Goal: Task Accomplishment & Management: Use online tool/utility

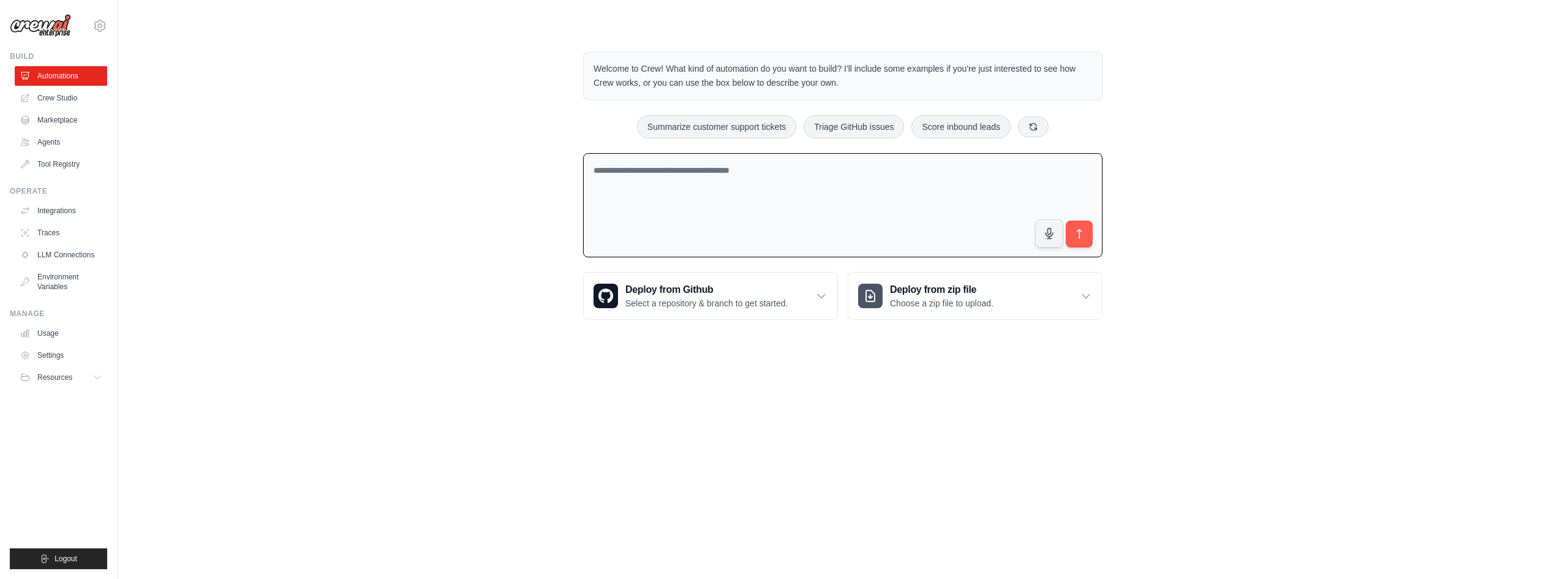
click at [791, 205] on textarea at bounding box center [842, 205] width 519 height 105
click at [662, 167] on textarea "**********" at bounding box center [842, 205] width 519 height 105
click at [796, 172] on textarea "**********" at bounding box center [842, 205] width 519 height 105
click at [628, 183] on textarea "**********" at bounding box center [842, 205] width 519 height 105
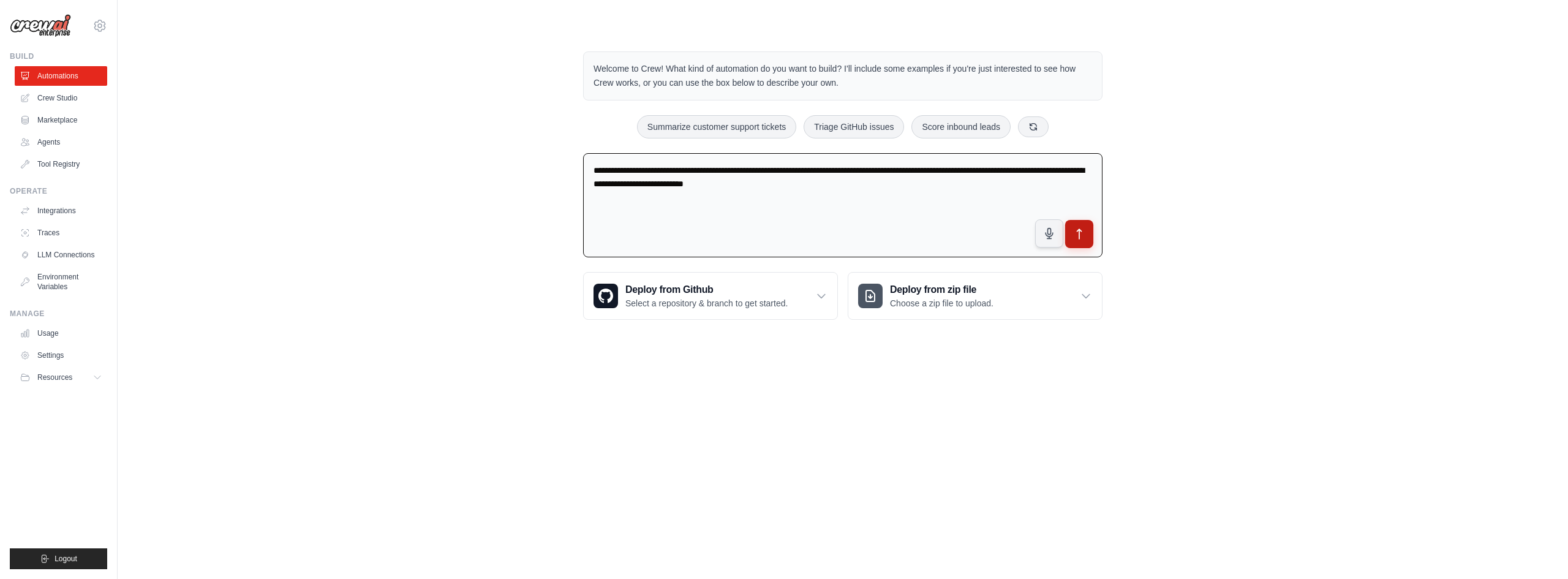
type textarea "**********"
click at [1083, 234] on icon "submit" at bounding box center [1079, 234] width 13 height 13
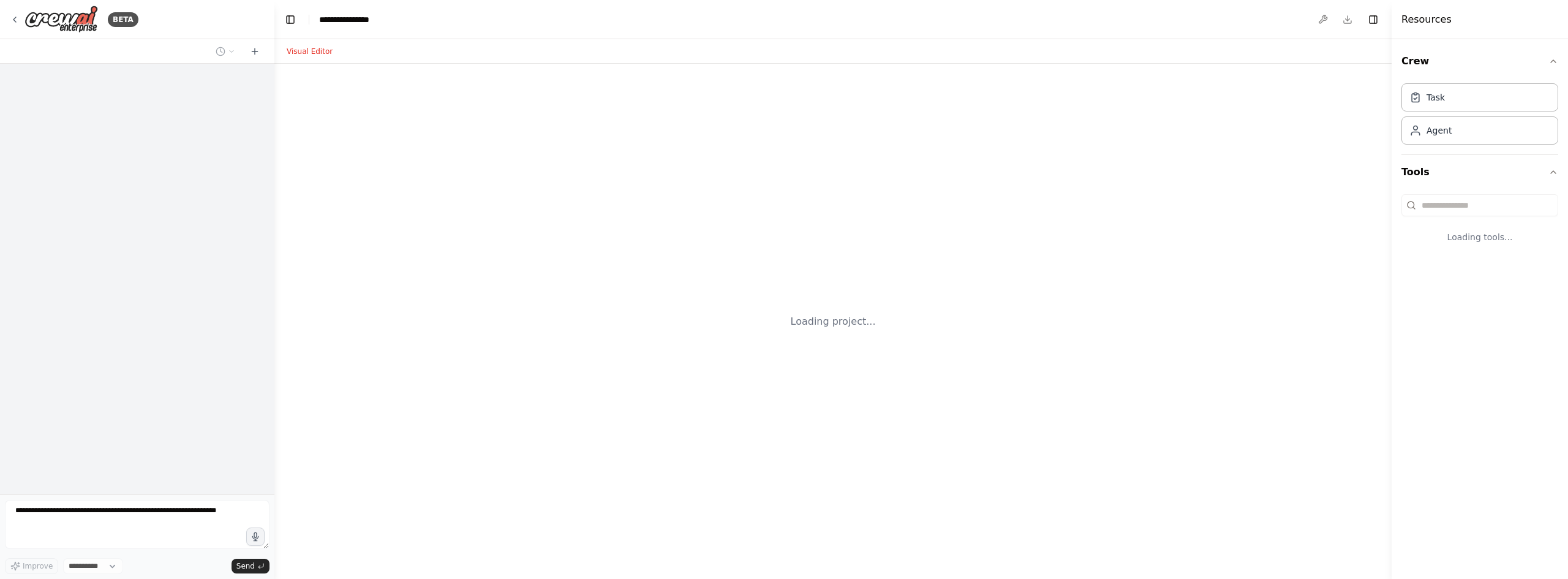
select select "****"
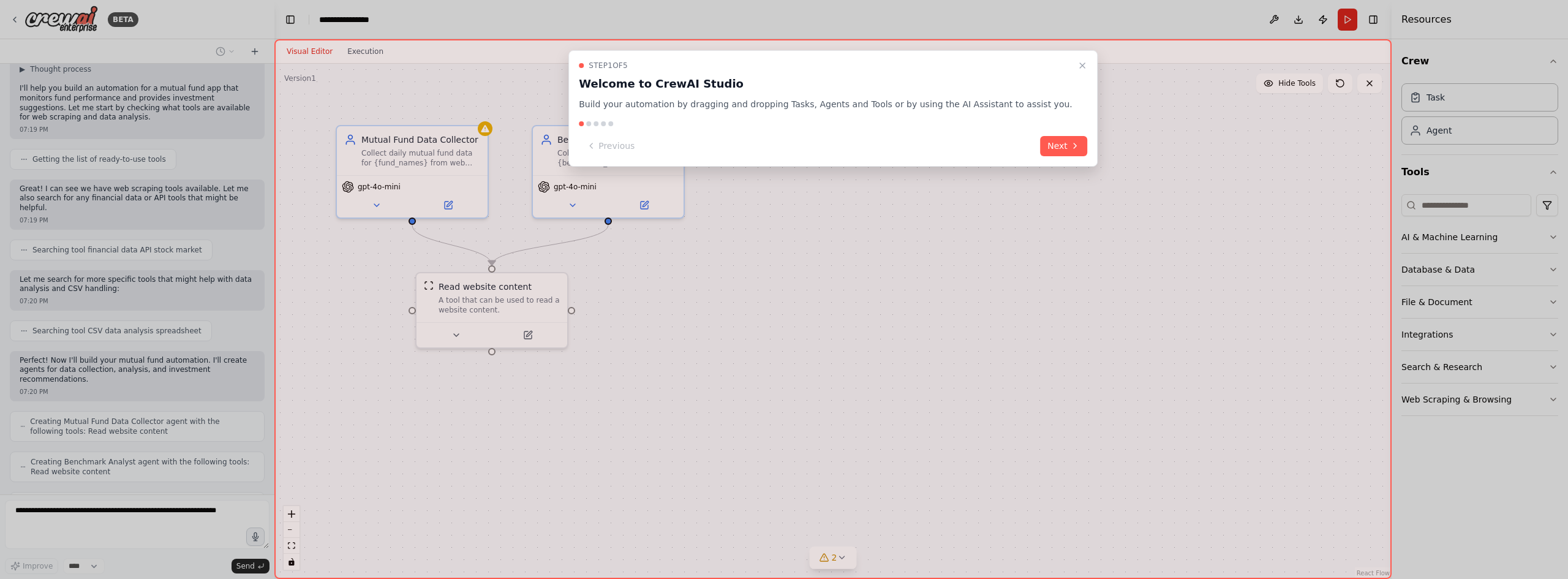
scroll to position [126, 0]
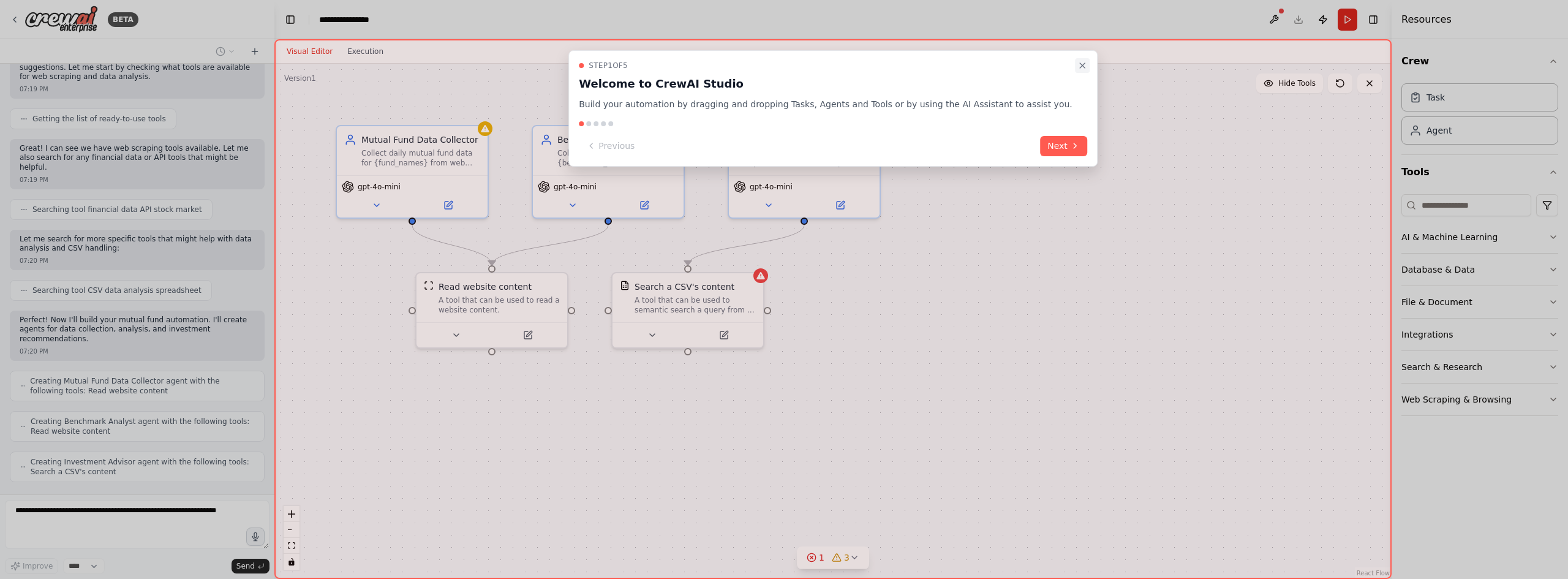
click at [1077, 64] on icon "Close walkthrough" at bounding box center [1082, 65] width 10 height 10
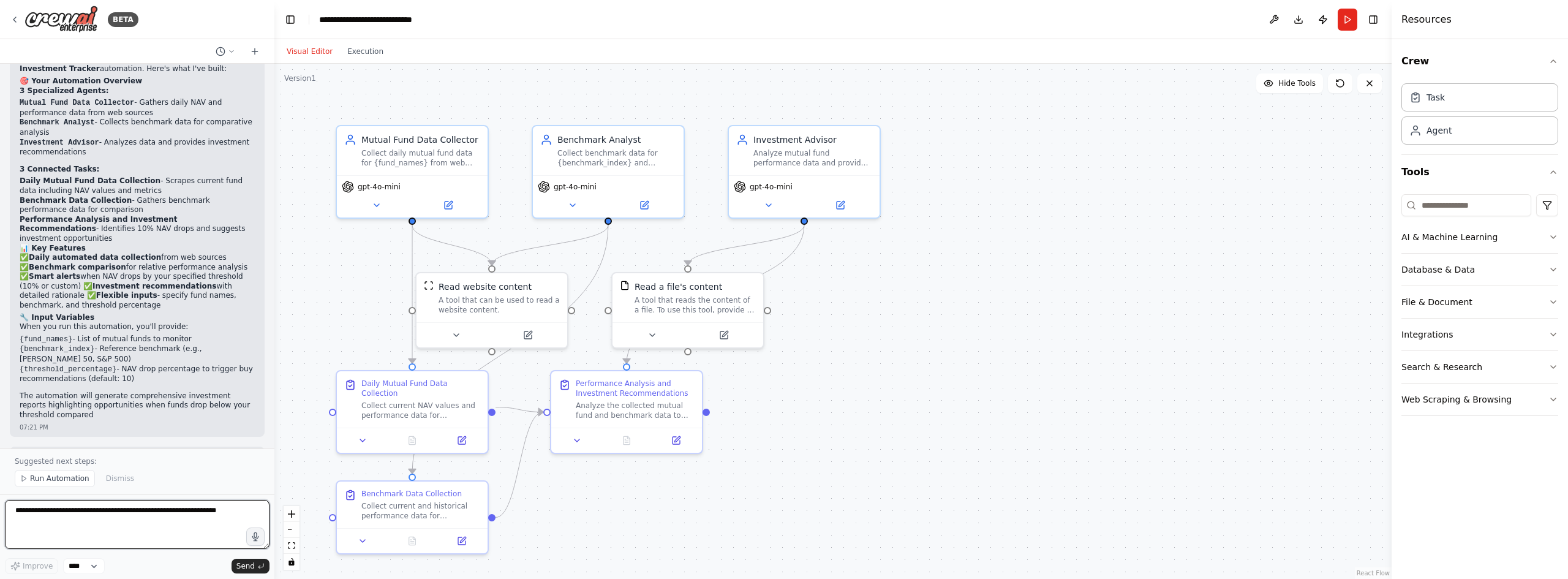
scroll to position [1349, 0]
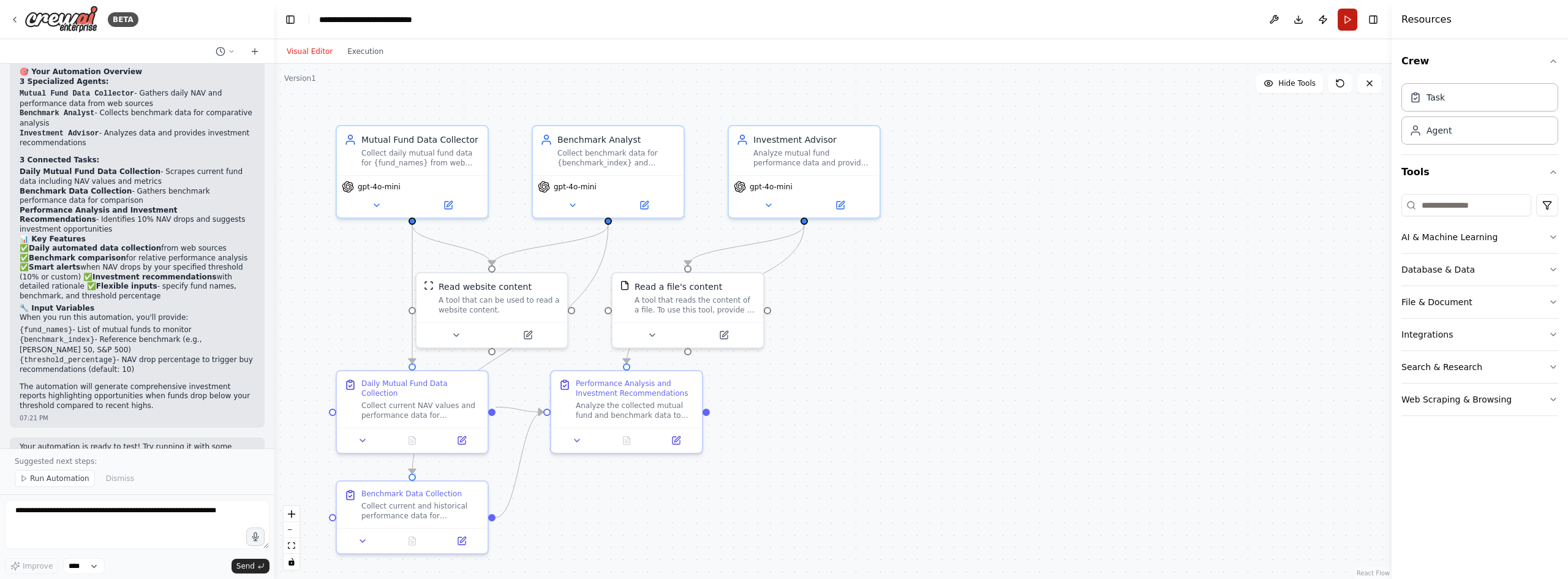
click at [1349, 20] on button "Run" at bounding box center [1348, 19] width 20 height 22
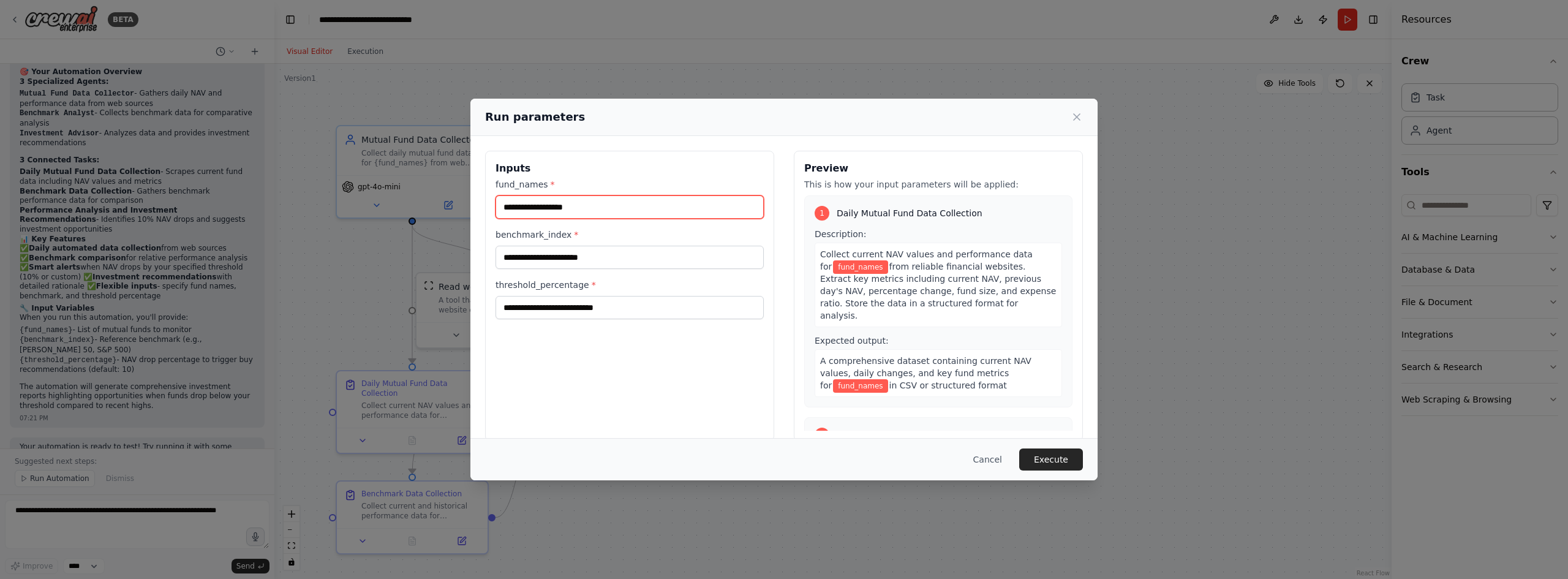
click at [601, 206] on input "fund_names *" at bounding box center [630, 207] width 268 height 23
click at [653, 201] on input "fund_names *" at bounding box center [630, 207] width 268 height 23
paste input "**********"
type input "**********"
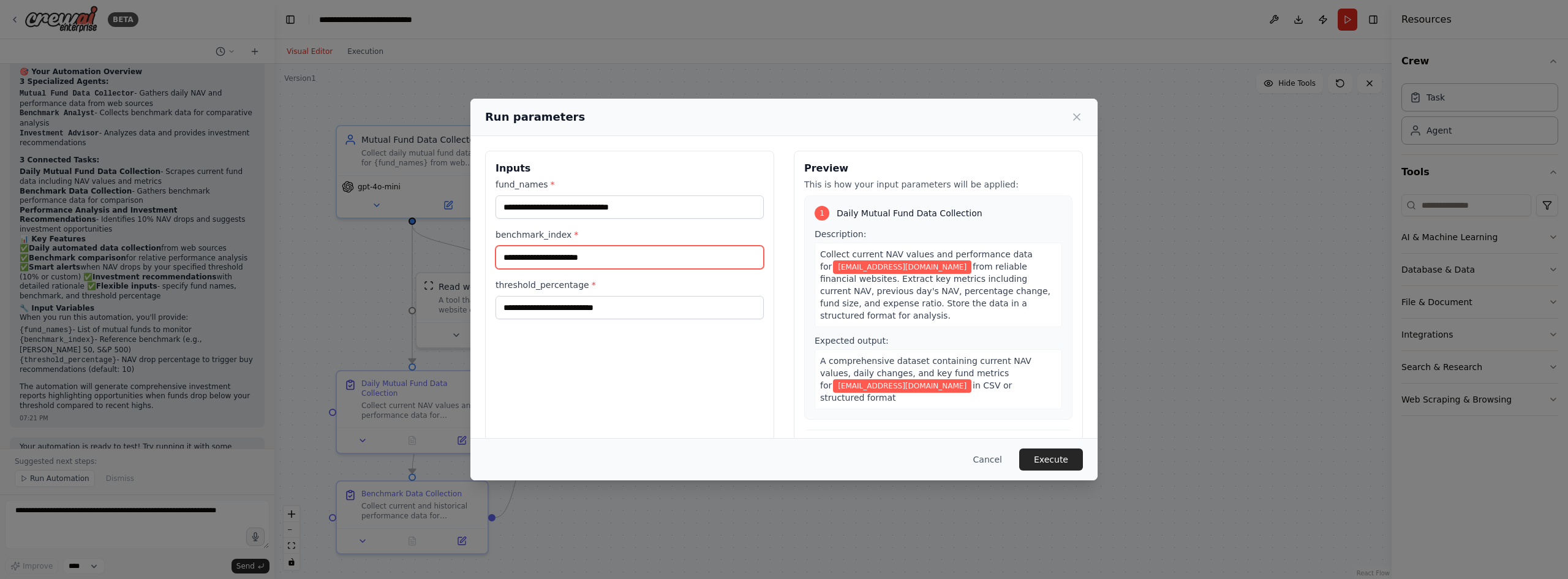
click at [631, 257] on input "benchmark_index *" at bounding box center [630, 257] width 268 height 23
click at [622, 304] on input "threshold_percentage *" at bounding box center [630, 308] width 268 height 23
type input "*"
click at [640, 259] on input "benchmark_index *" at bounding box center [630, 257] width 268 height 23
type input "***"
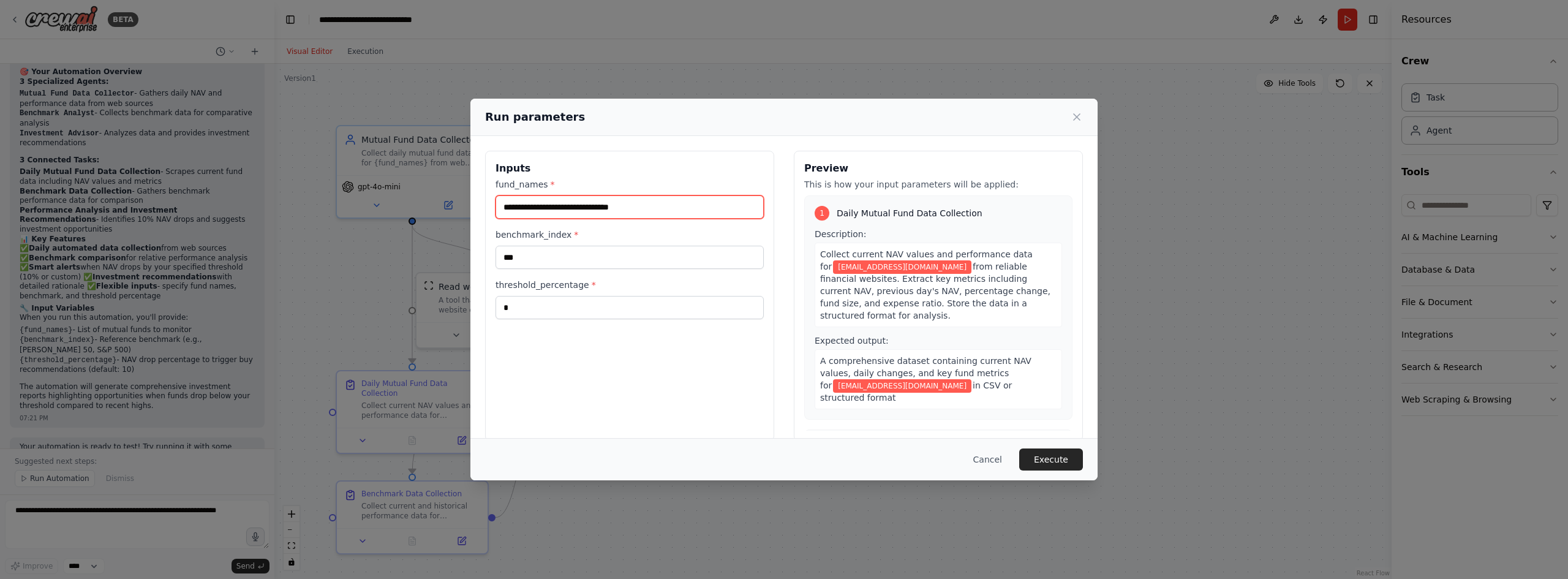
click at [656, 205] on input "**********" at bounding box center [630, 207] width 268 height 23
drag, startPoint x: 661, startPoint y: 204, endPoint x: 381, endPoint y: 201, distance: 280.0
click at [381, 201] on div "**********" at bounding box center [784, 290] width 1568 height 579
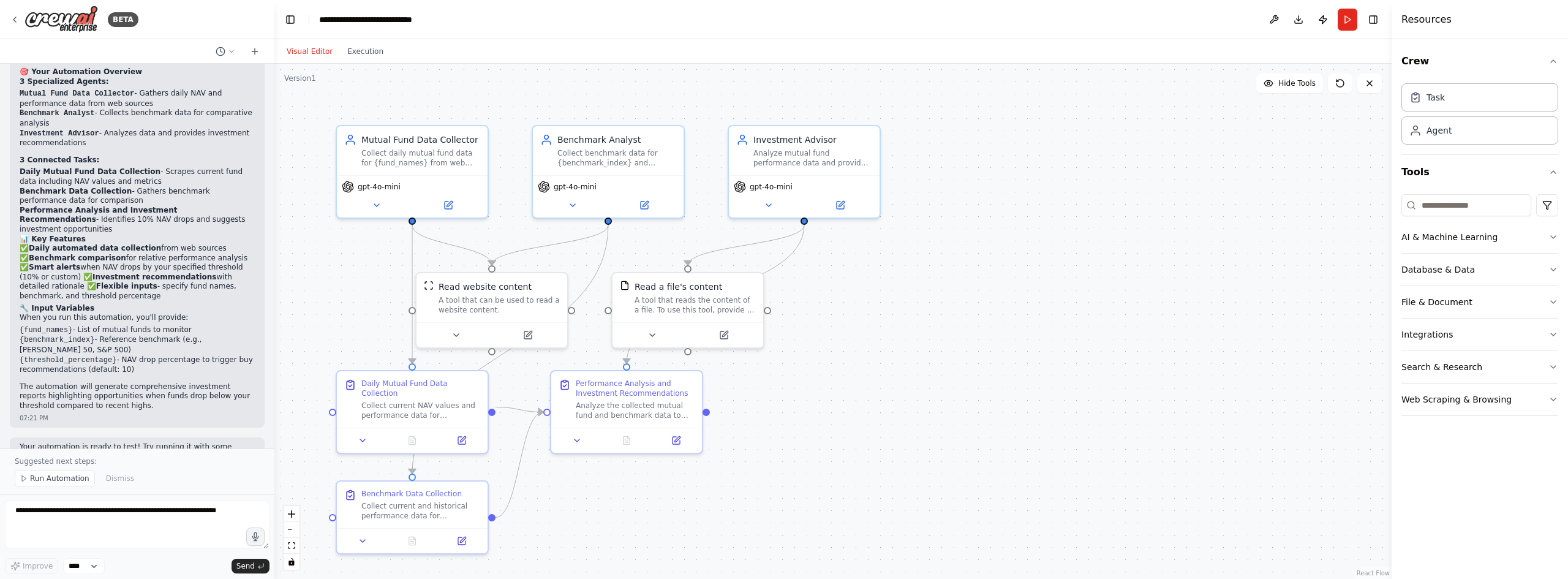
drag, startPoint x: 1107, startPoint y: 293, endPoint x: 1107, endPoint y: 345, distance: 52.0
click at [1107, 293] on div ".deletable-edge-delete-btn { width: 20px; height: 20px; border: 0px solid #ffff…" at bounding box center [833, 322] width 1117 height 516
click at [837, 350] on div ".deletable-edge-delete-btn { width: 20px; height: 20px; border: 0px solid #ffff…" at bounding box center [833, 322] width 1117 height 516
click at [1218, 205] on div ".deletable-edge-delete-btn { width: 20px; height: 20px; border: 0px solid #ffff…" at bounding box center [833, 322] width 1117 height 516
click at [981, 329] on div ".deletable-edge-delete-btn { width: 20px; height: 20px; border: 0px solid #ffff…" at bounding box center [833, 322] width 1117 height 516
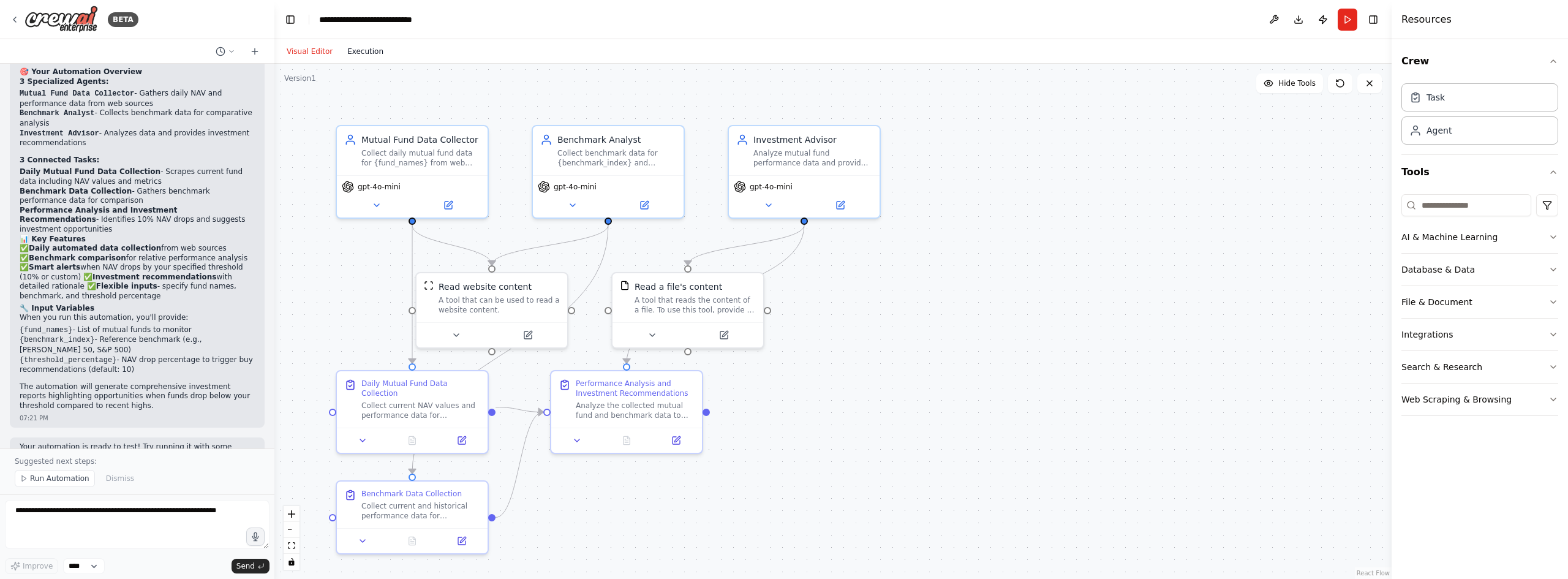
click at [362, 51] on button "Execution" at bounding box center [365, 52] width 50 height 15
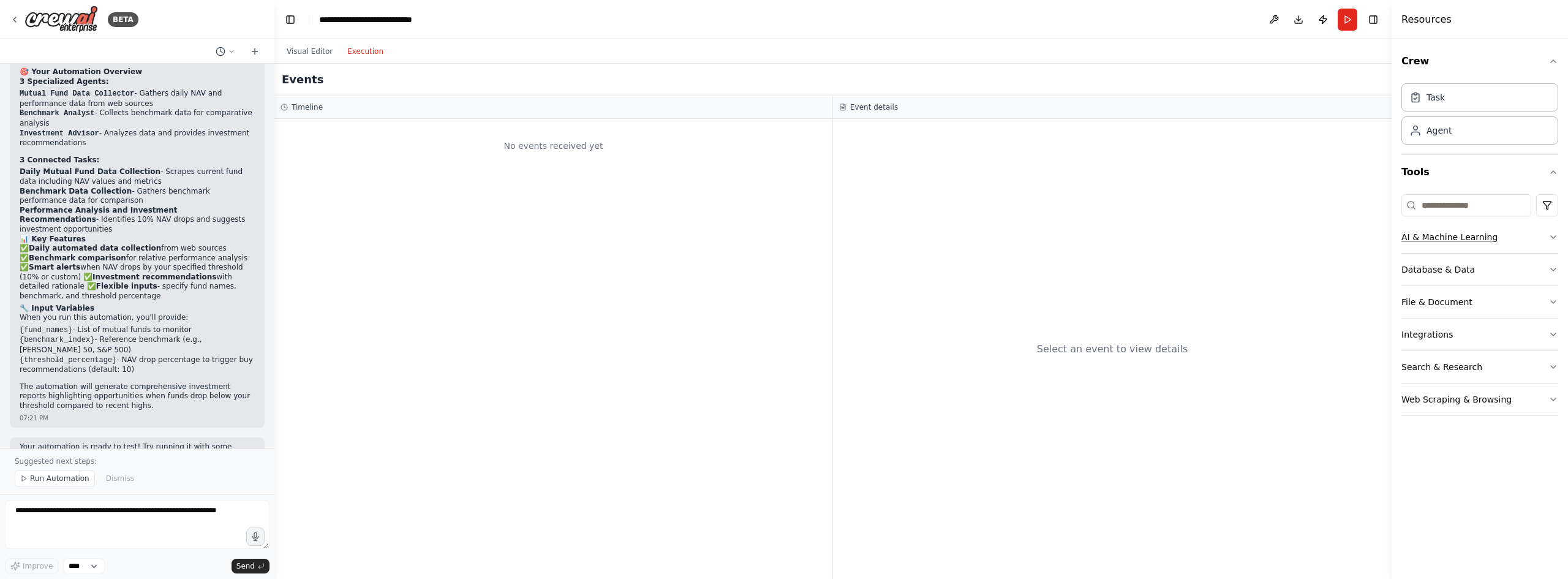
click at [1494, 241] on button "AI & Machine Learning" at bounding box center [1480, 237] width 157 height 32
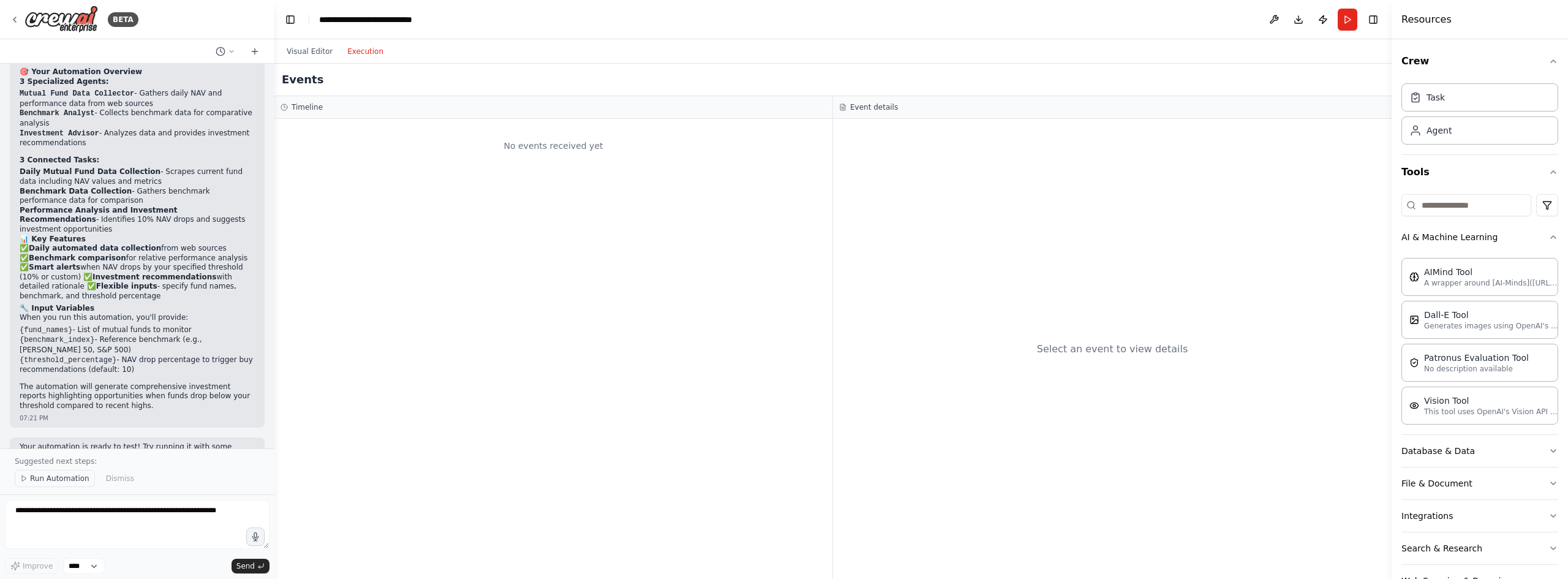
click at [44, 483] on span "Run Automation" at bounding box center [60, 478] width 60 height 10
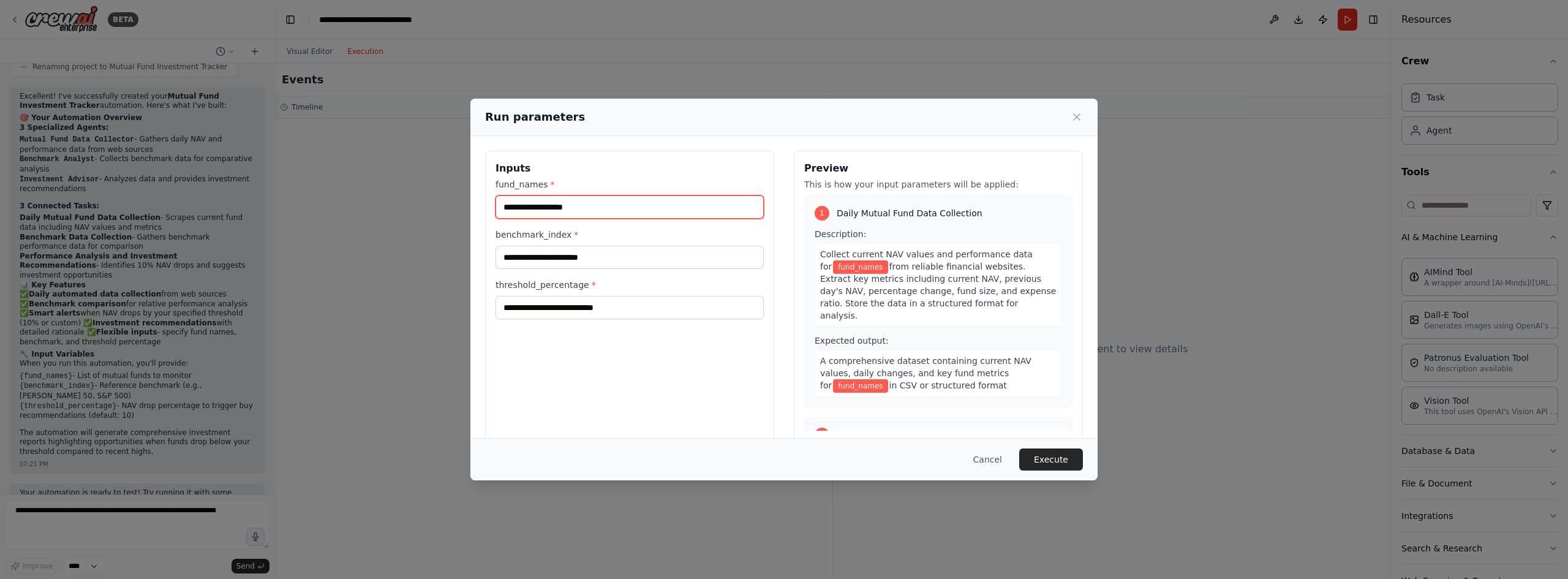
click at [572, 208] on input "fund_names *" at bounding box center [630, 207] width 268 height 23
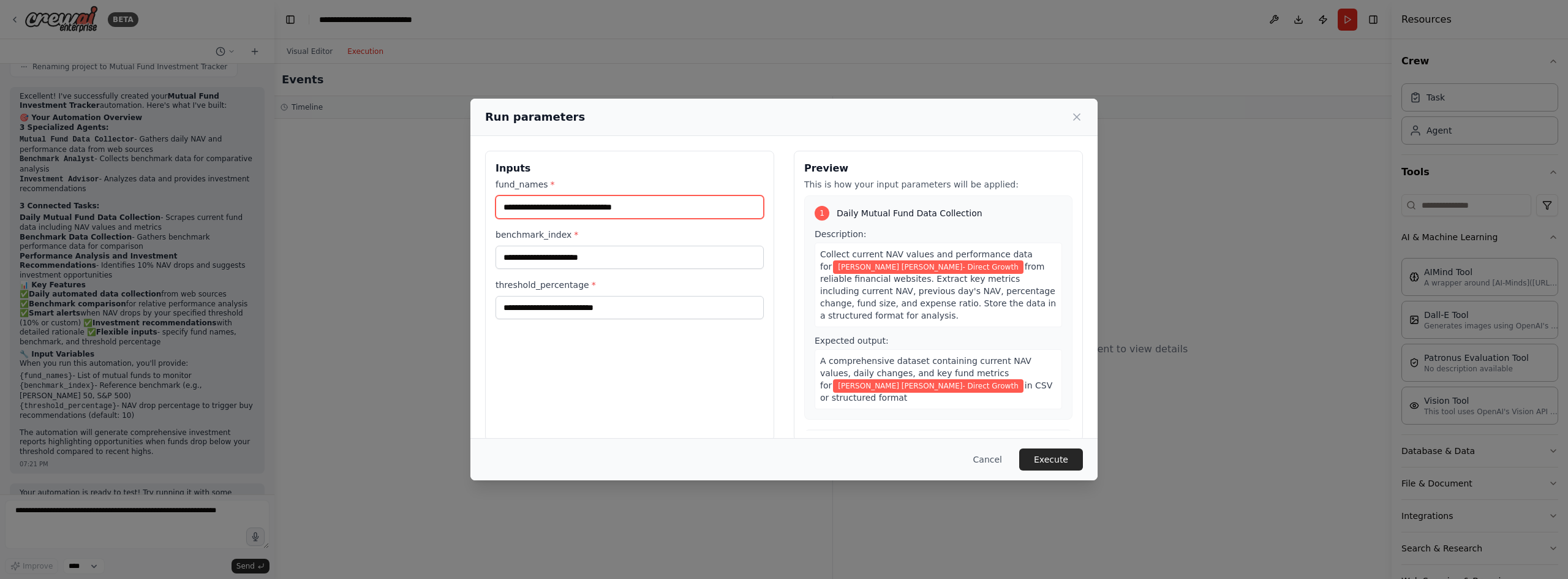
type input "**********"
click at [569, 254] on input "benchmark_index *" at bounding box center [630, 257] width 268 height 23
type input "*"
type input "*******"
click at [571, 312] on input "threshold_percentage *" at bounding box center [630, 308] width 268 height 23
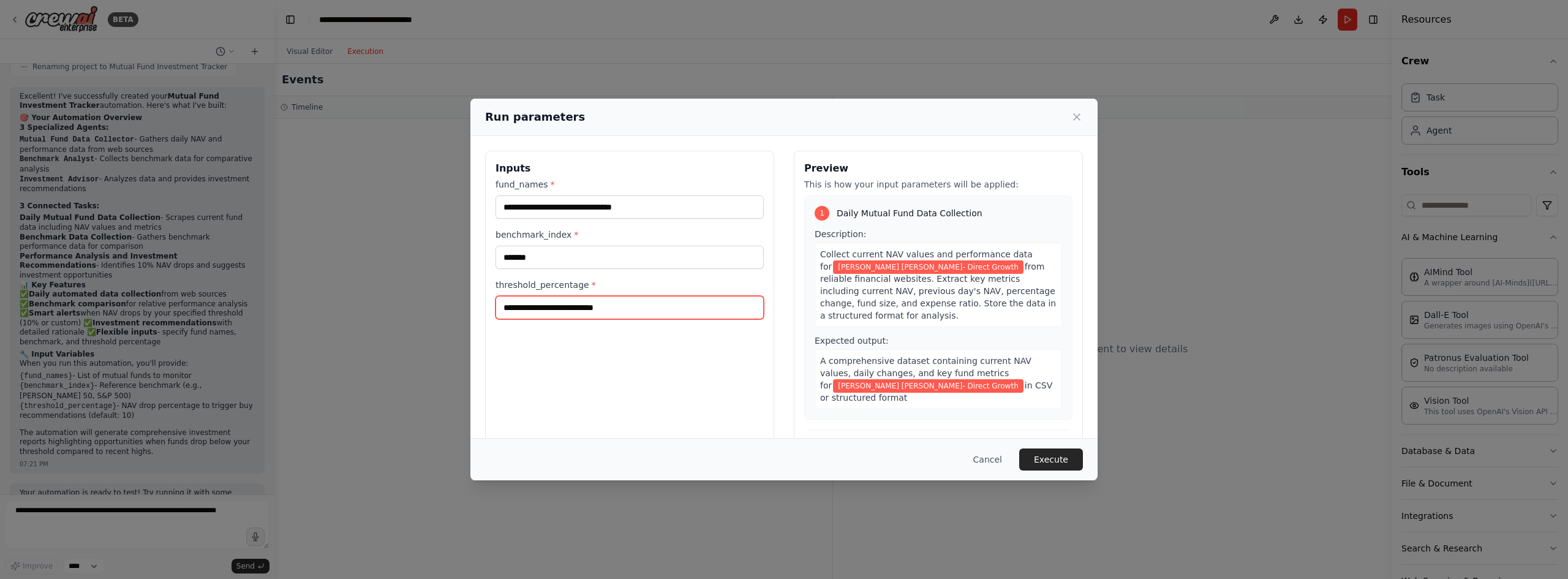
type input "*"
click at [677, 204] on input "**********" at bounding box center [630, 207] width 268 height 23
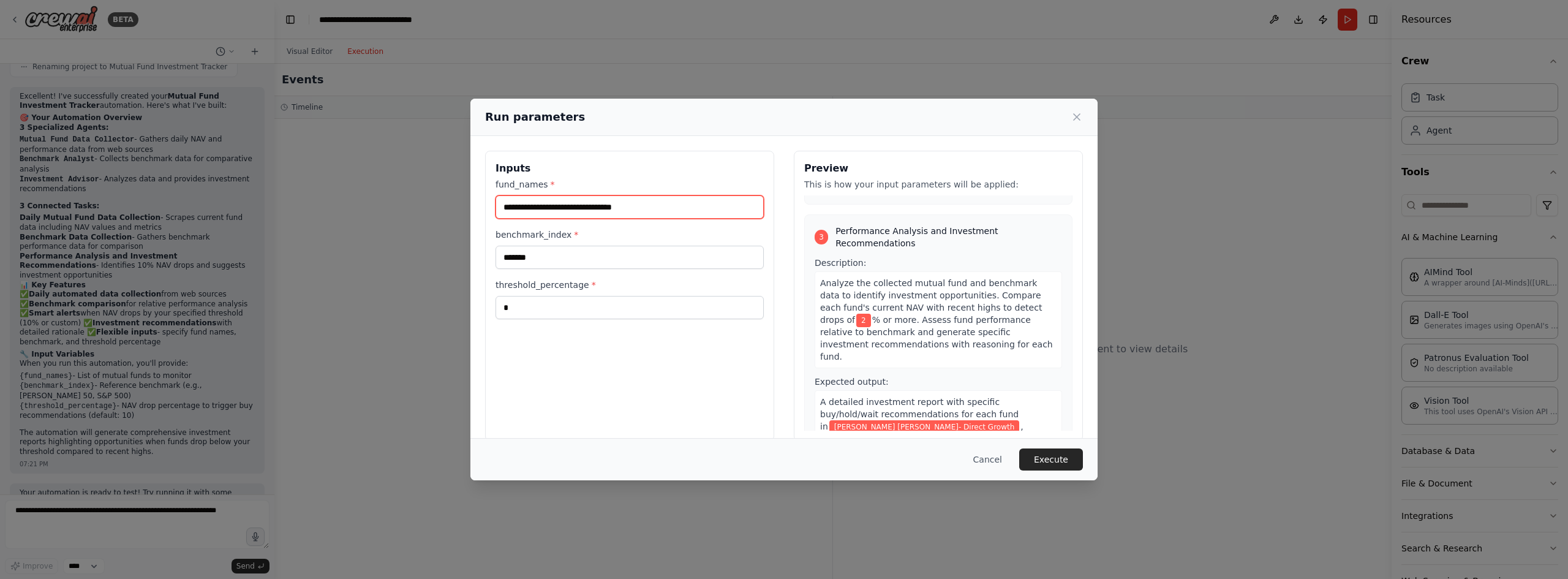
scroll to position [430, 0]
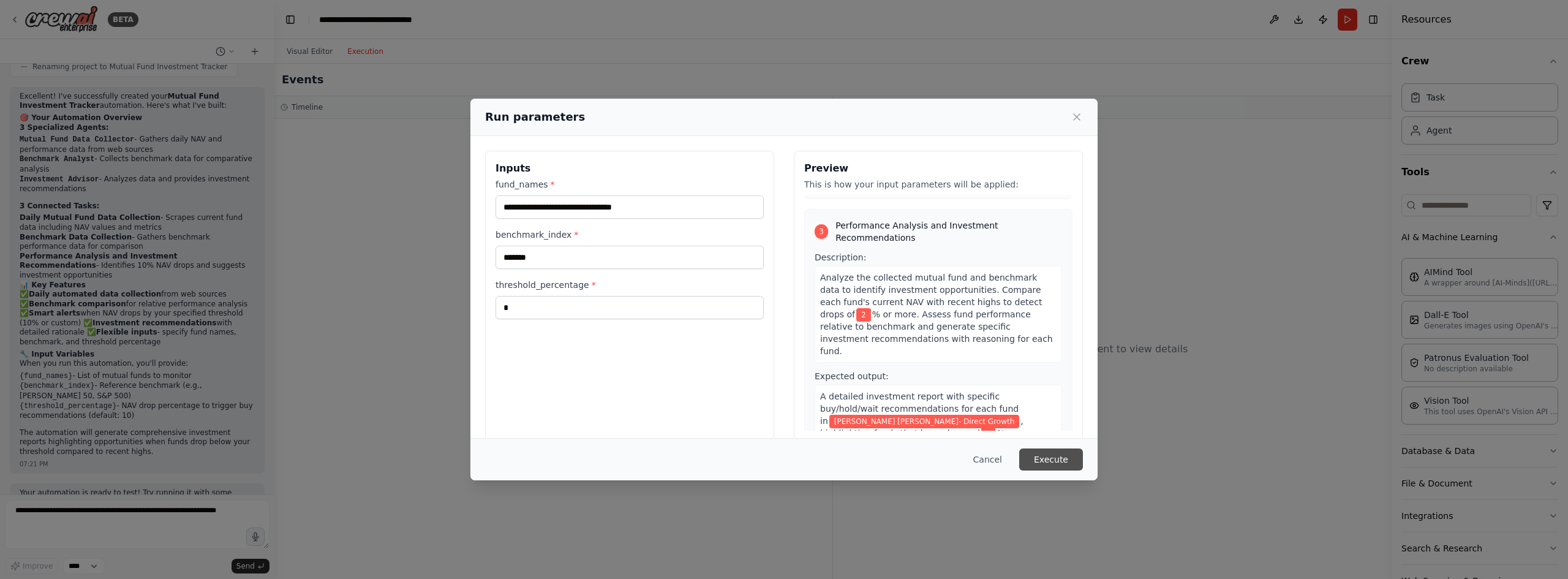
click at [1053, 461] on button "Execute" at bounding box center [1051, 459] width 64 height 22
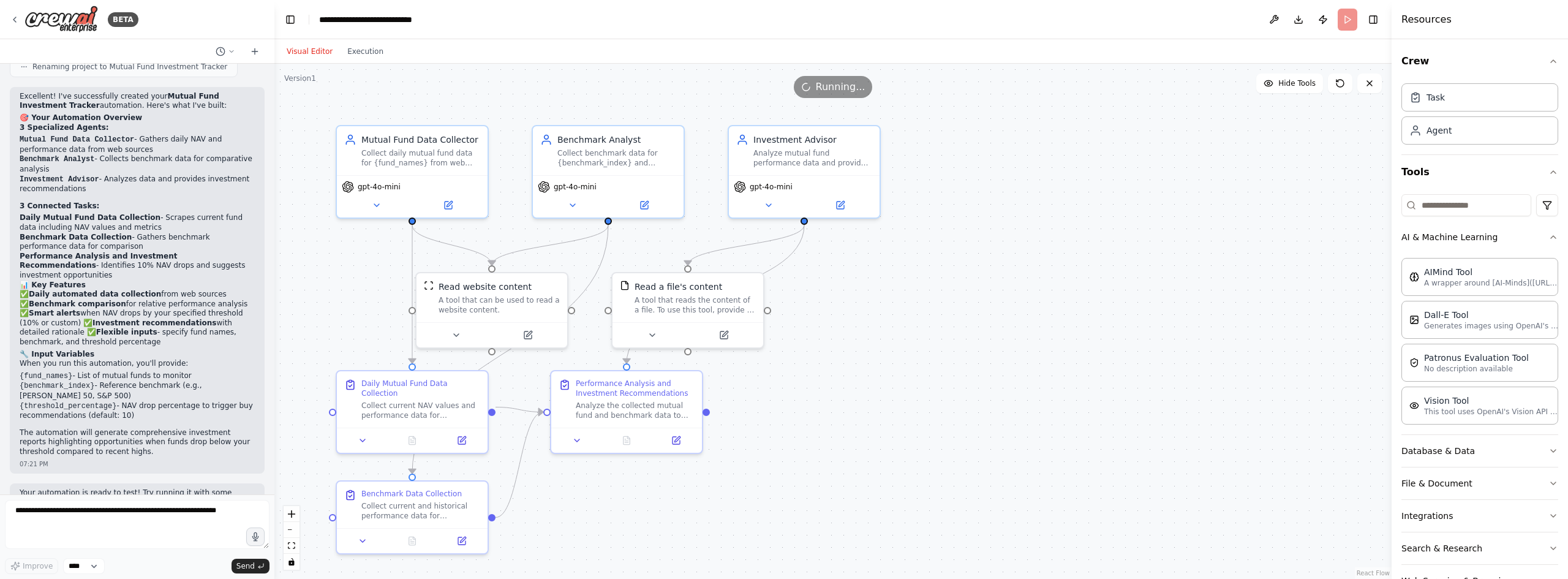
click at [309, 56] on button "Visual Editor" at bounding box center [310, 52] width 60 height 15
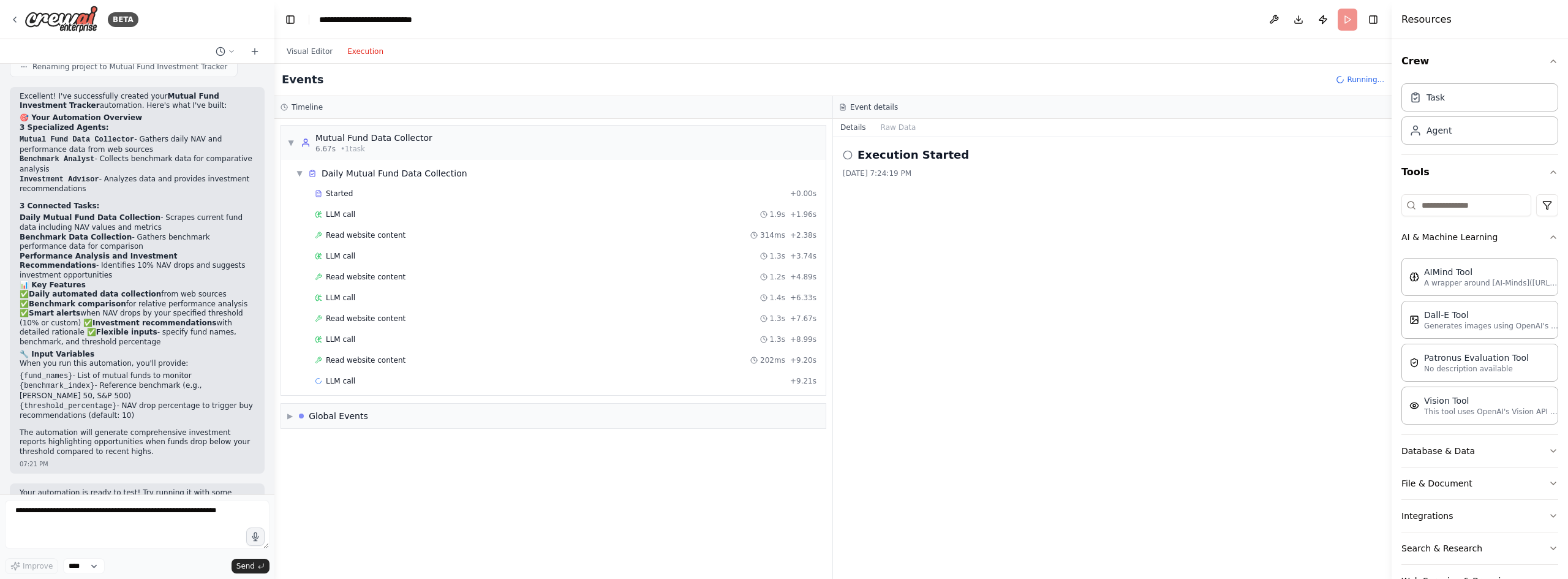
click at [372, 52] on button "Execution" at bounding box center [365, 52] width 50 height 15
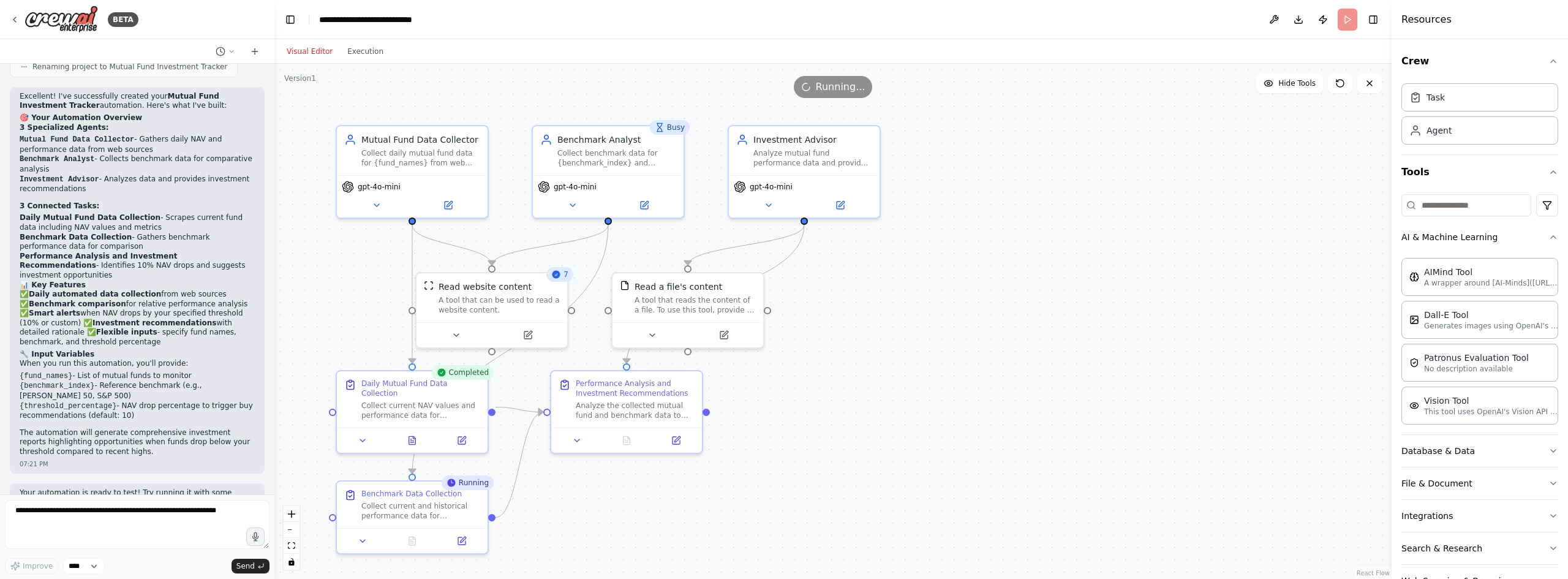
click at [306, 52] on button "Visual Editor" at bounding box center [310, 52] width 60 height 15
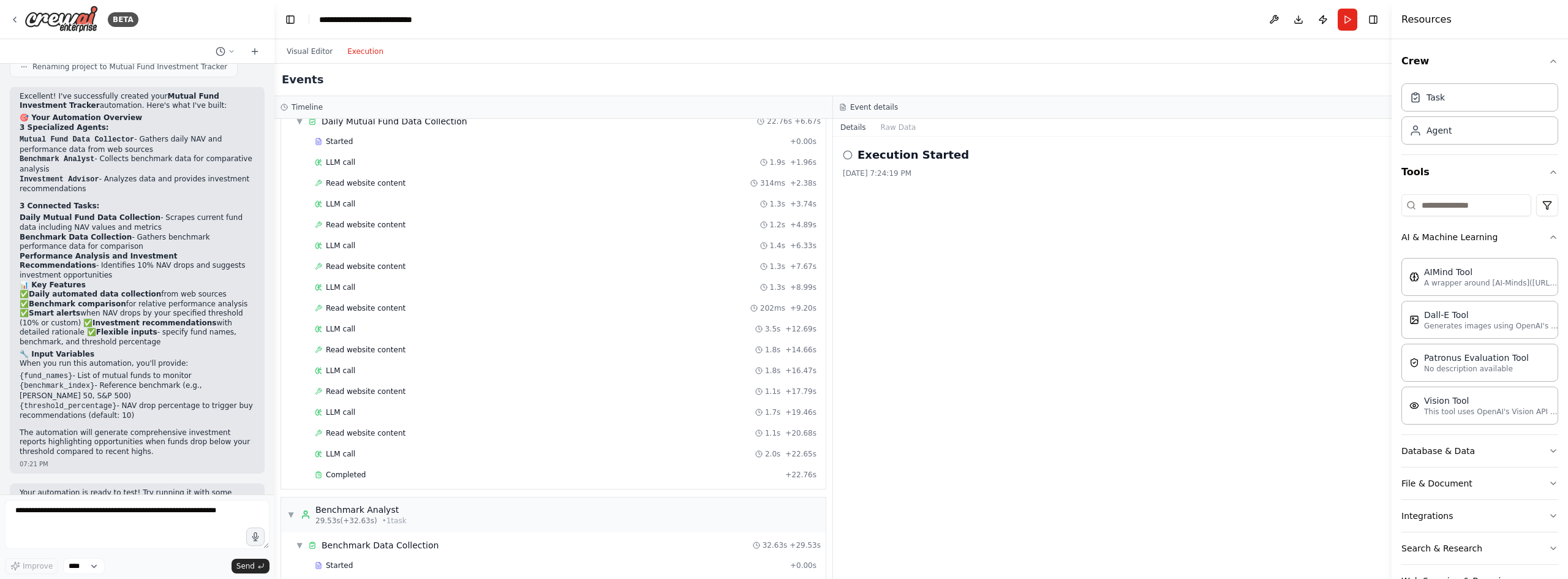
click at [365, 55] on button "Execution" at bounding box center [365, 52] width 50 height 15
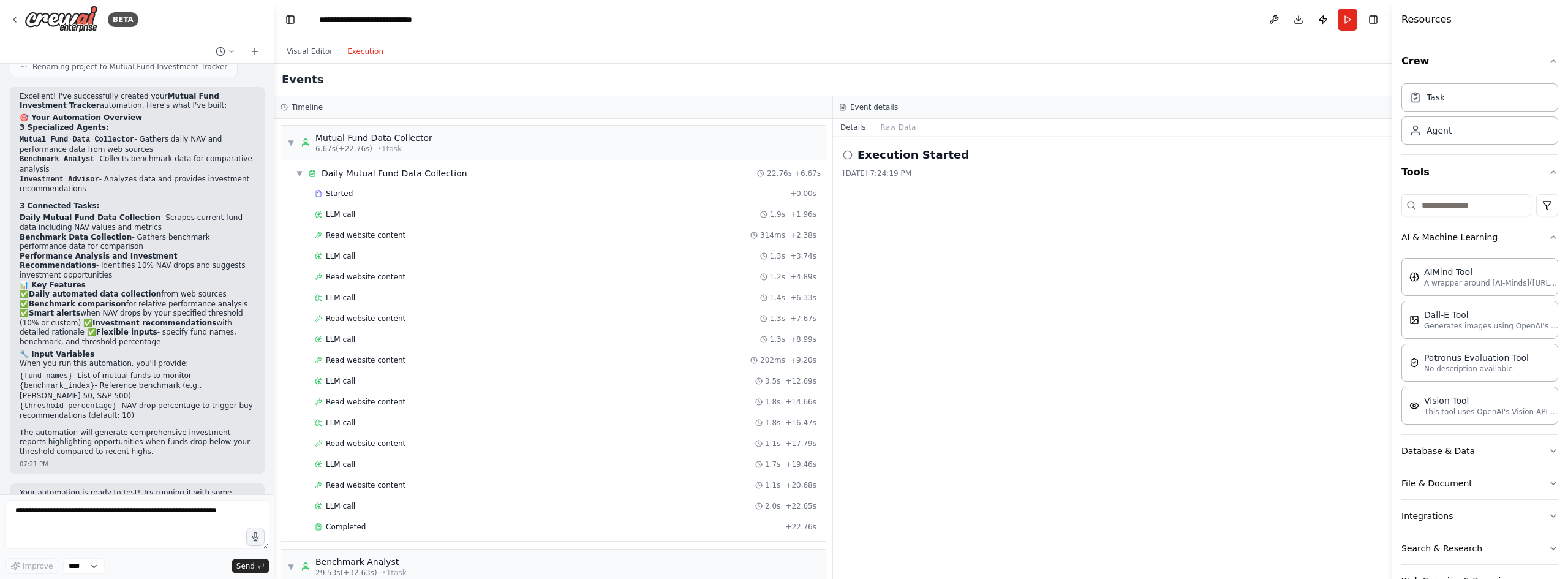
scroll to position [1322, 0]
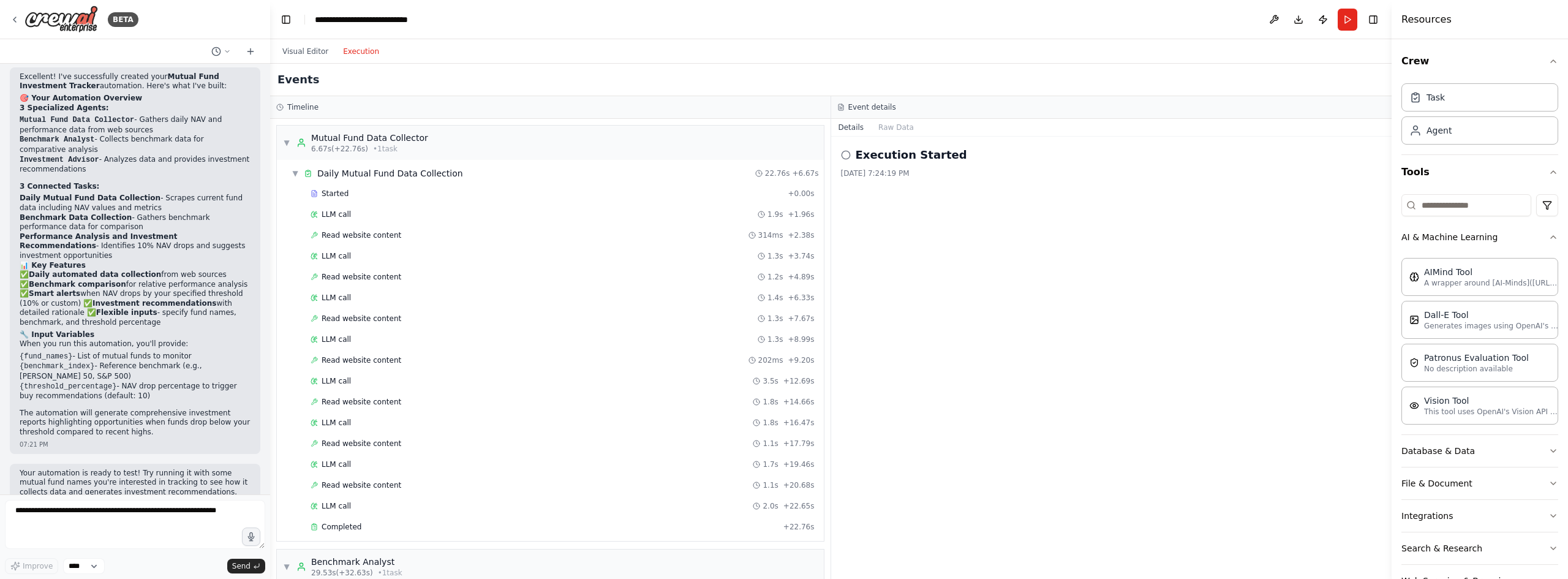
drag, startPoint x: 271, startPoint y: 432, endPoint x: 271, endPoint y: 418, distance: 14.0
click at [271, 418] on div "BETA I want to build an Mutual fund APP that pulls the data of the selected Mut…" at bounding box center [784, 290] width 1568 height 579
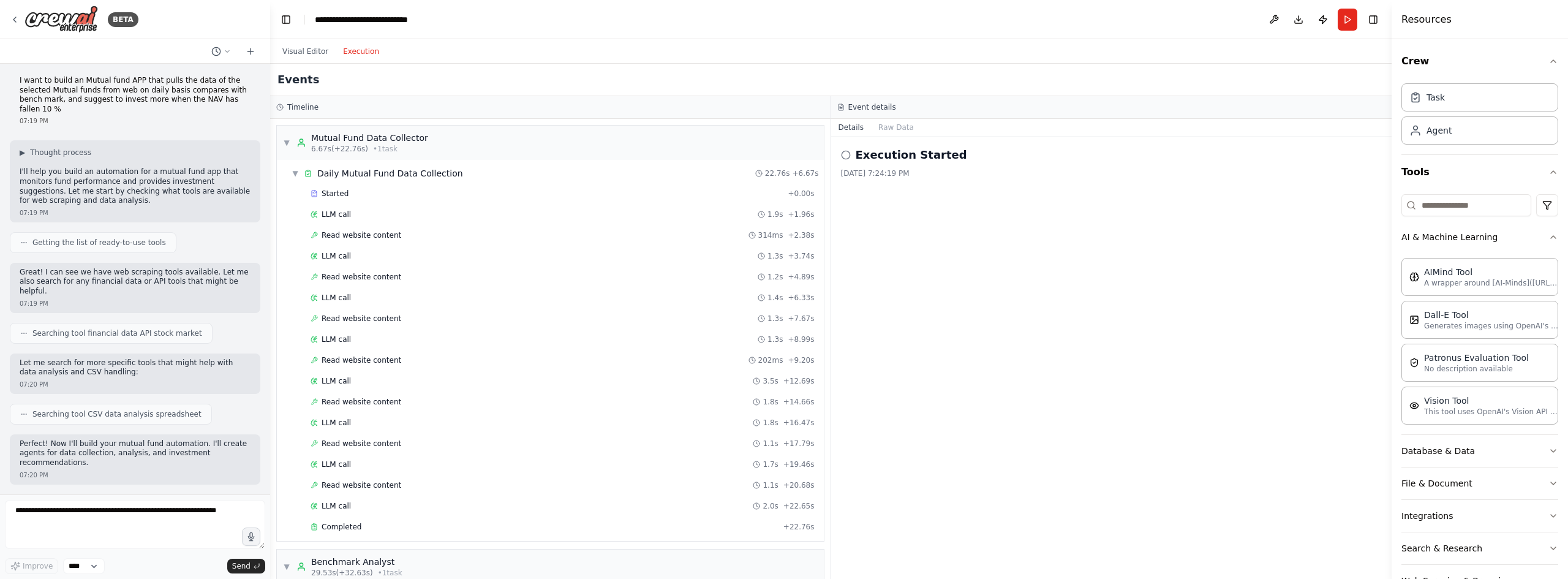
scroll to position [0, 0]
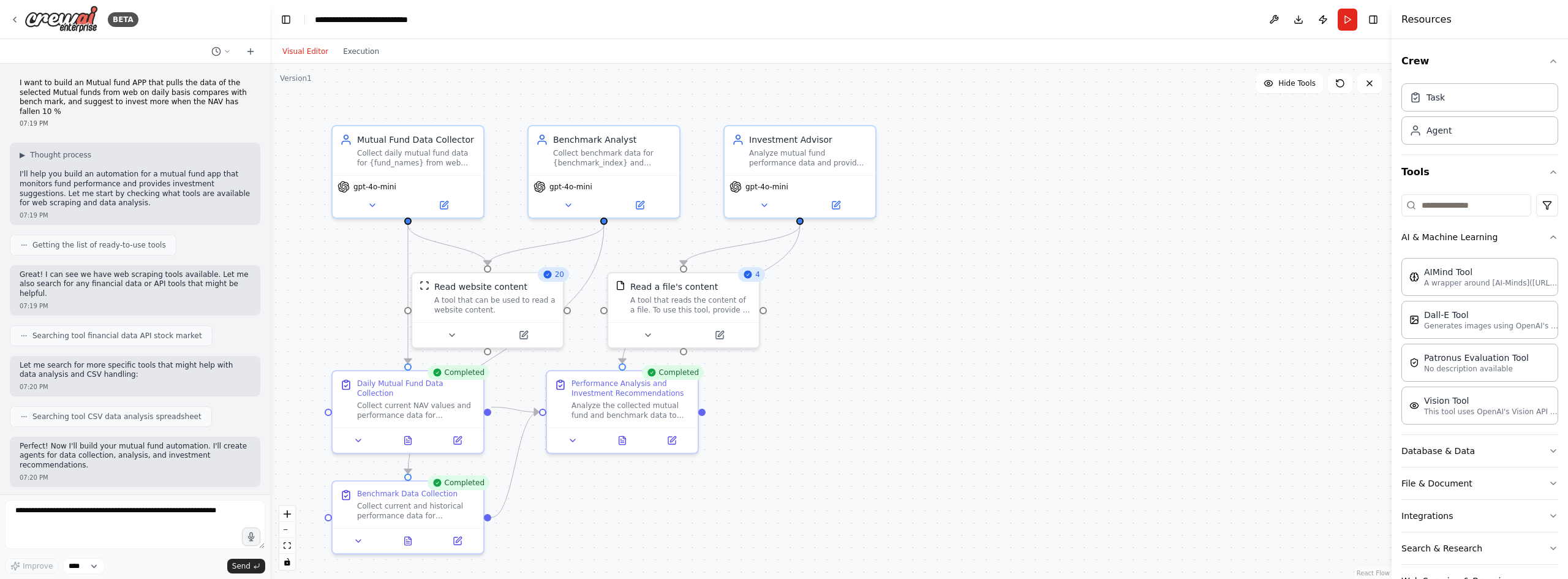
click at [306, 51] on button "Visual Editor" at bounding box center [305, 52] width 60 height 15
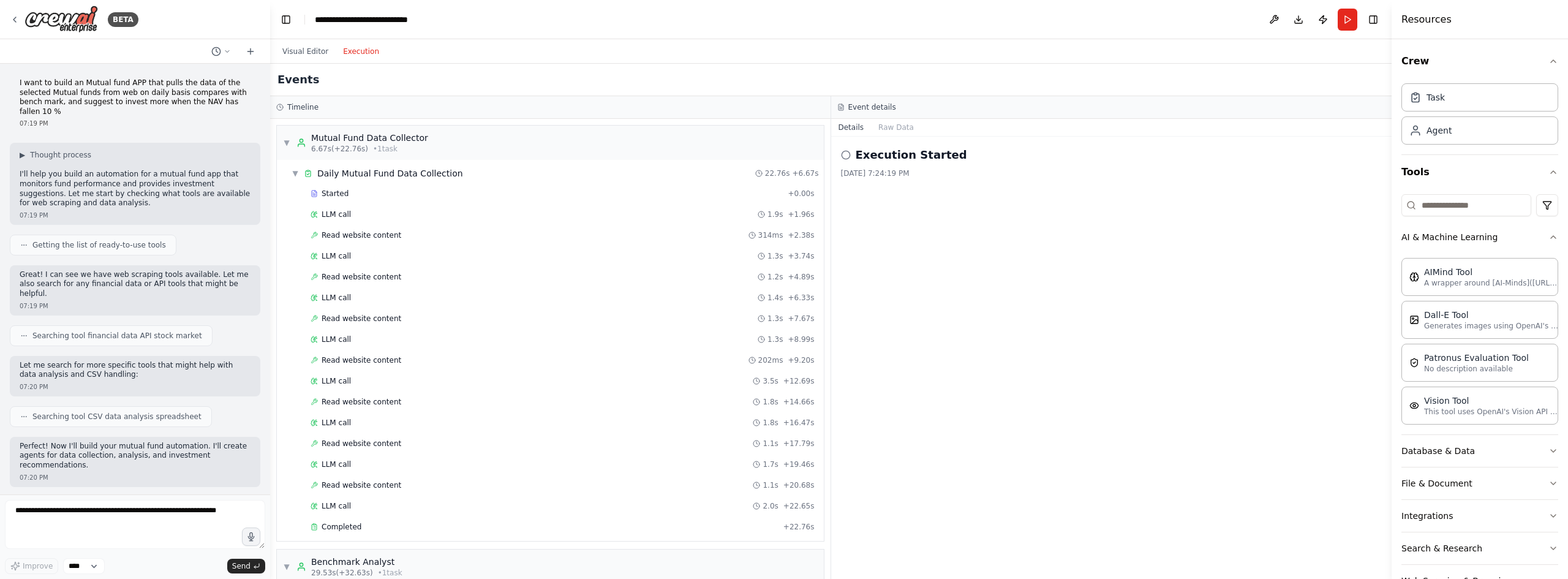
click at [362, 57] on button "Execution" at bounding box center [361, 52] width 50 height 15
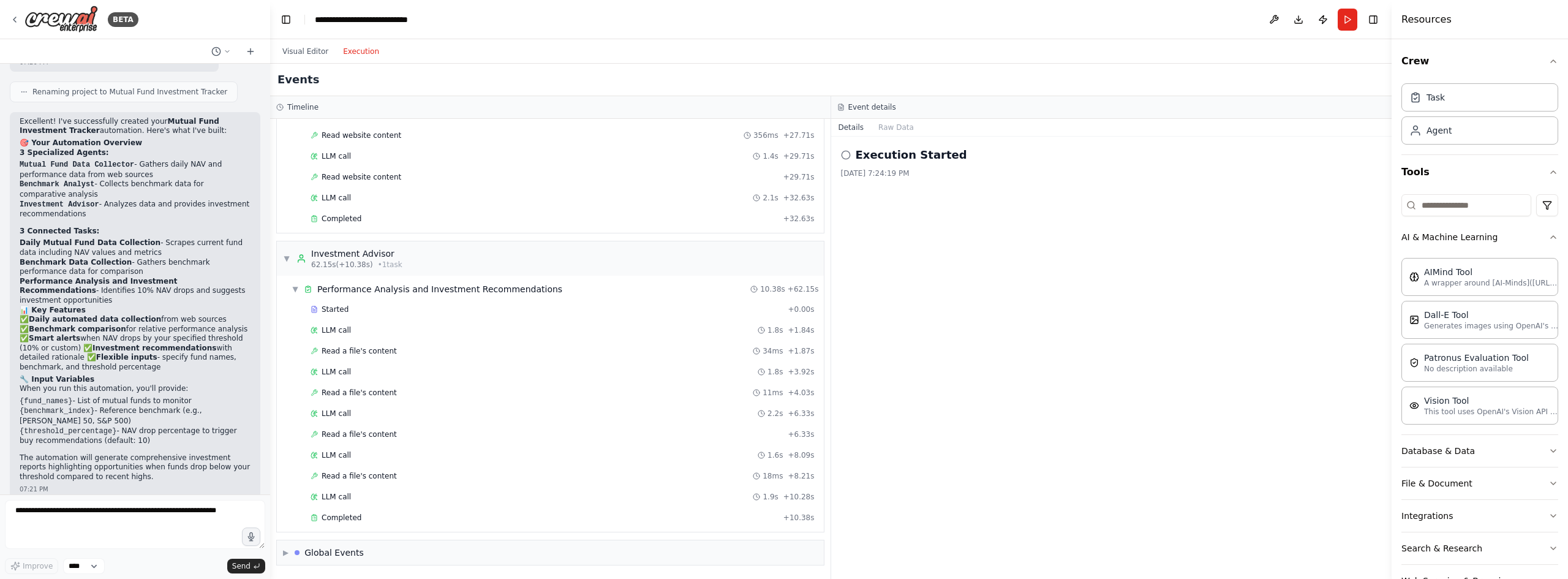
scroll to position [1322, 0]
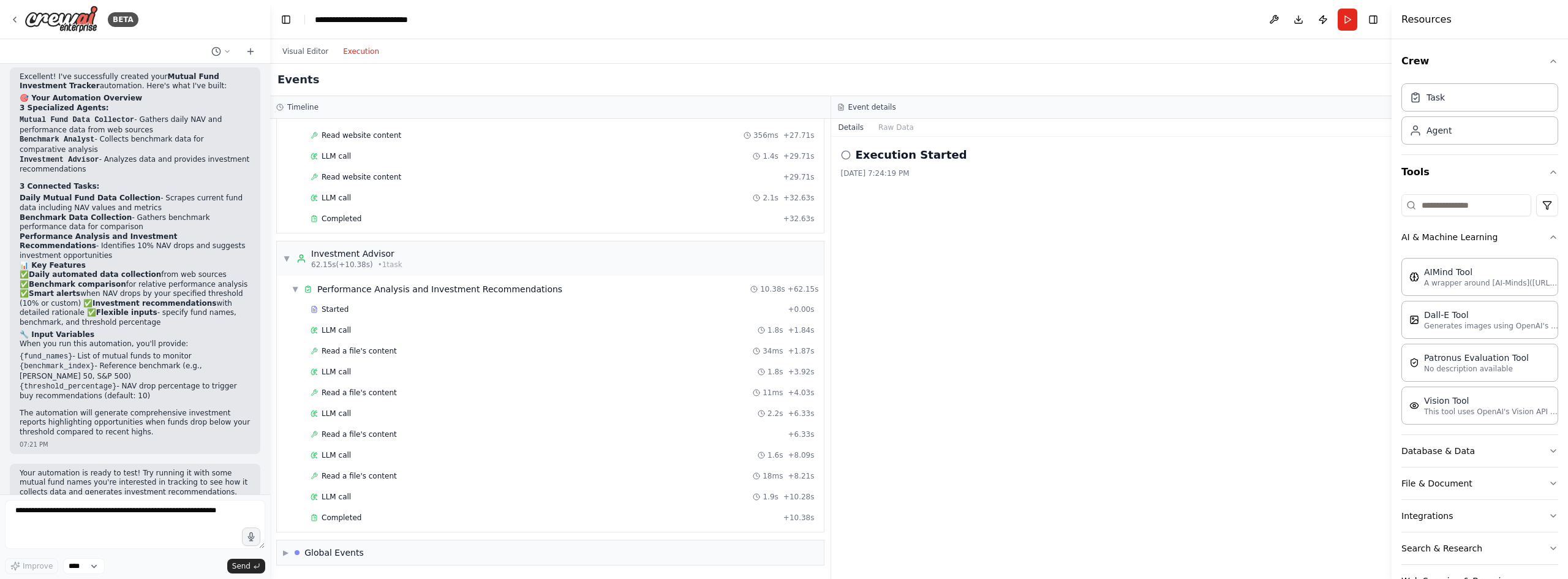
click at [303, 60] on div "Visual Editor Execution" at bounding box center [331, 51] width 112 height 25
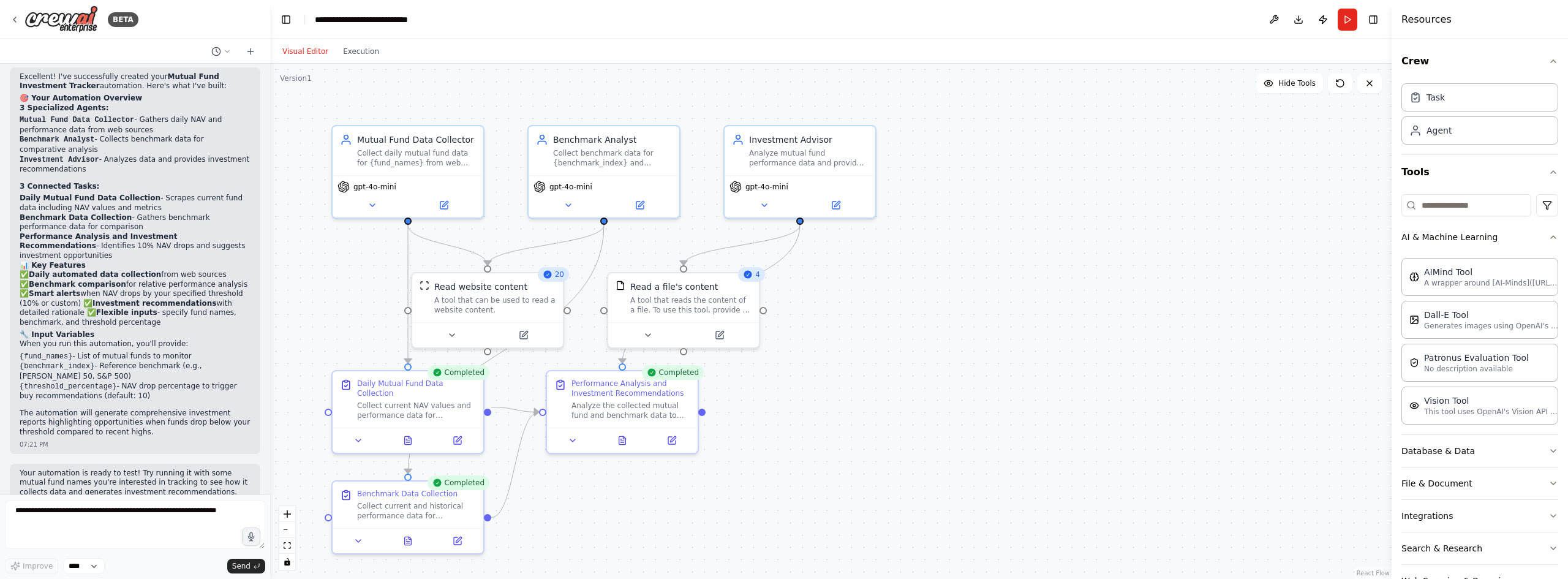
click at [304, 51] on button "Visual Editor" at bounding box center [305, 52] width 60 height 15
click at [681, 293] on div "Read a file's content A tool that reads the content of a file. To use this tool…" at bounding box center [691, 296] width 121 height 35
click at [738, 311] on div "A tool that reads the content of a file. To use this tool, provide a 'file_path…" at bounding box center [691, 303] width 121 height 20
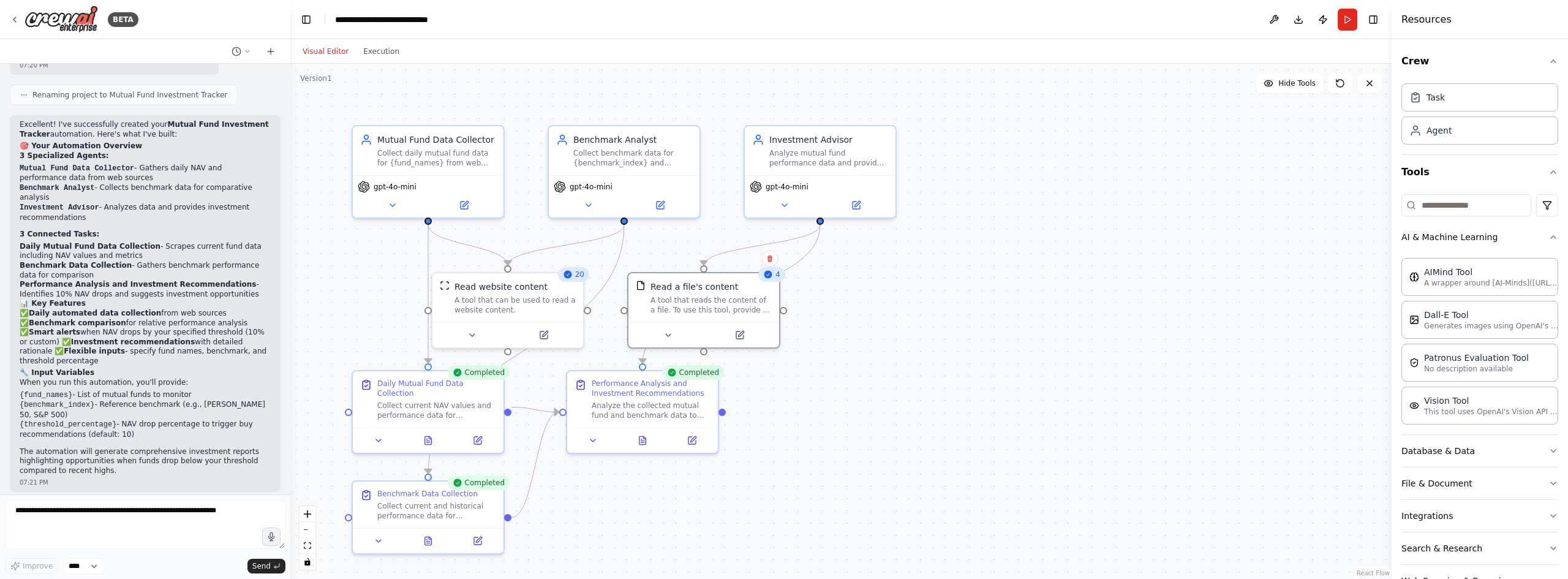
scroll to position [1245, 0]
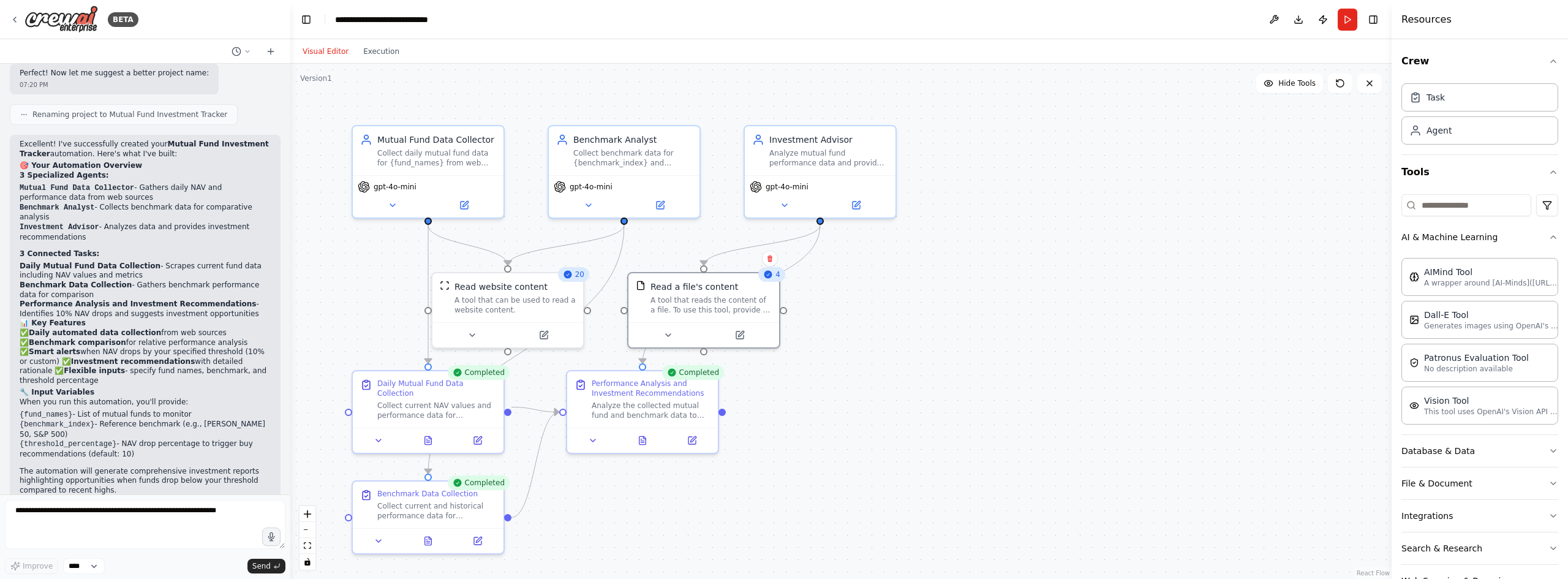
drag, startPoint x: 267, startPoint y: 459, endPoint x: 290, endPoint y: 386, distance: 76.5
click at [290, 386] on div "BETA I want to build an Mutual fund APP that pulls the data of the selected Mut…" at bounding box center [784, 290] width 1568 height 579
click at [157, 513] on textarea at bounding box center [145, 524] width 280 height 49
click at [827, 139] on div "Investment Advisor" at bounding box center [829, 137] width 119 height 12
click at [837, 164] on div "Analyze mutual fund performance data and provide investment recommendations, sp…" at bounding box center [829, 155] width 119 height 20
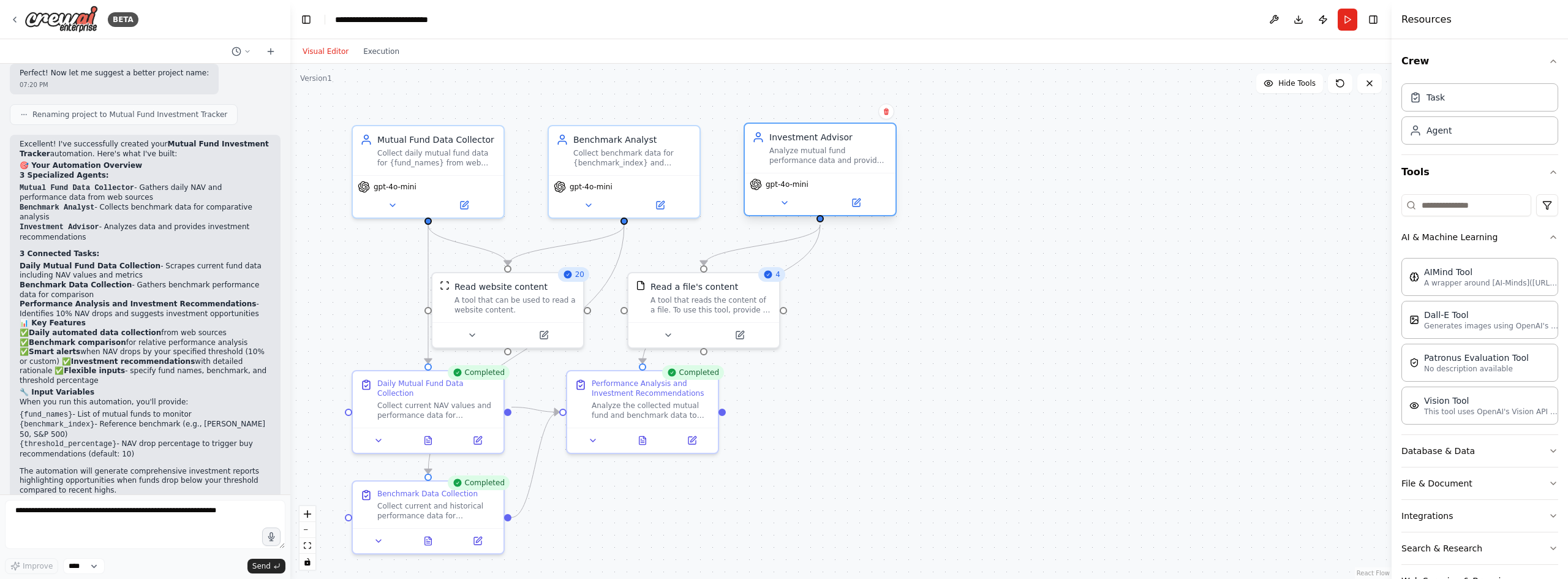
click at [837, 164] on div "Analyze mutual fund performance data and provide investment recommendations, sp…" at bounding box center [829, 155] width 119 height 20
click at [719, 308] on div "A tool that reads the content of a file. To use this tool, provide a 'file_path…" at bounding box center [711, 303] width 121 height 20
click at [755, 316] on div "Read a file's content A tool that reads the content of a file. To use this tool…" at bounding box center [704, 295] width 151 height 49
click at [754, 314] on div "Read a file's content A tool that reads the content of a file. To use this tool…" at bounding box center [704, 295] width 151 height 49
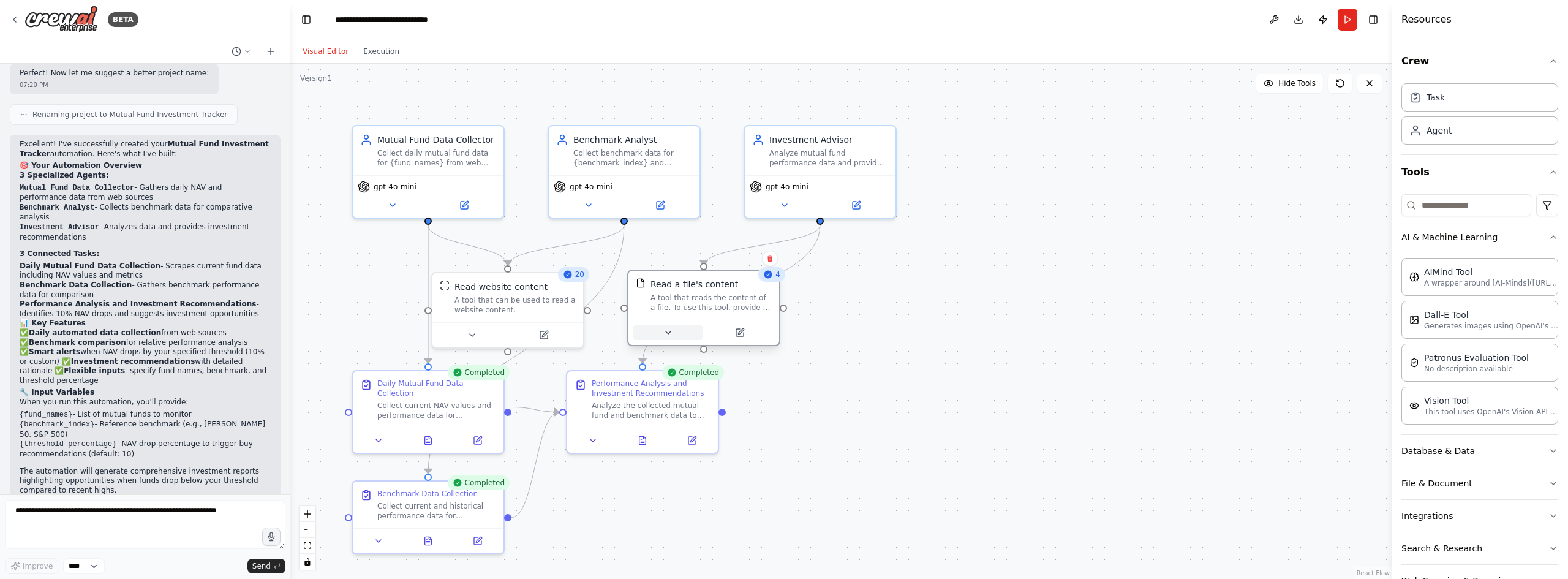
click at [665, 332] on icon at bounding box center [668, 332] width 10 height 10
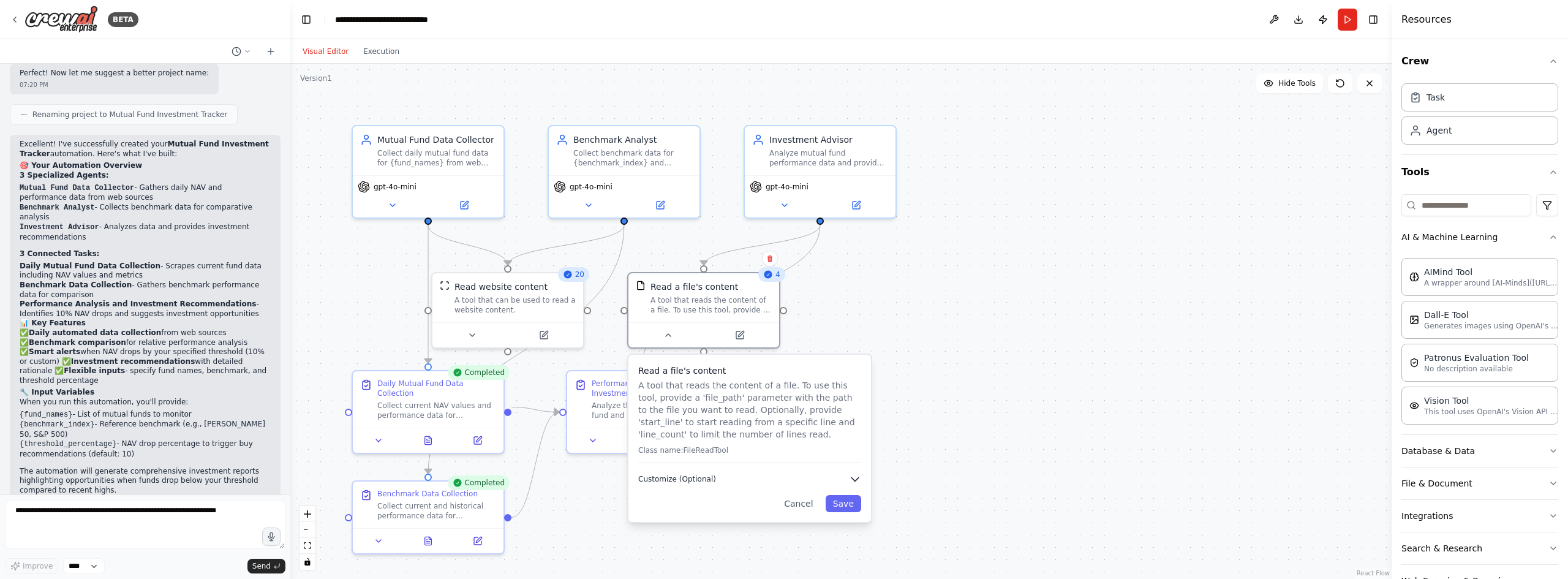
click at [686, 479] on span "Customize (Optional)" at bounding box center [677, 479] width 78 height 10
click at [691, 517] on input "text" at bounding box center [750, 518] width 223 height 22
click at [1071, 376] on div ".deletable-edge-delete-btn { width: 20px; height: 20px; border: 0px solid #ffff…" at bounding box center [841, 322] width 1102 height 516
click at [753, 510] on input "text" at bounding box center [750, 518] width 223 height 22
paste input "**********"
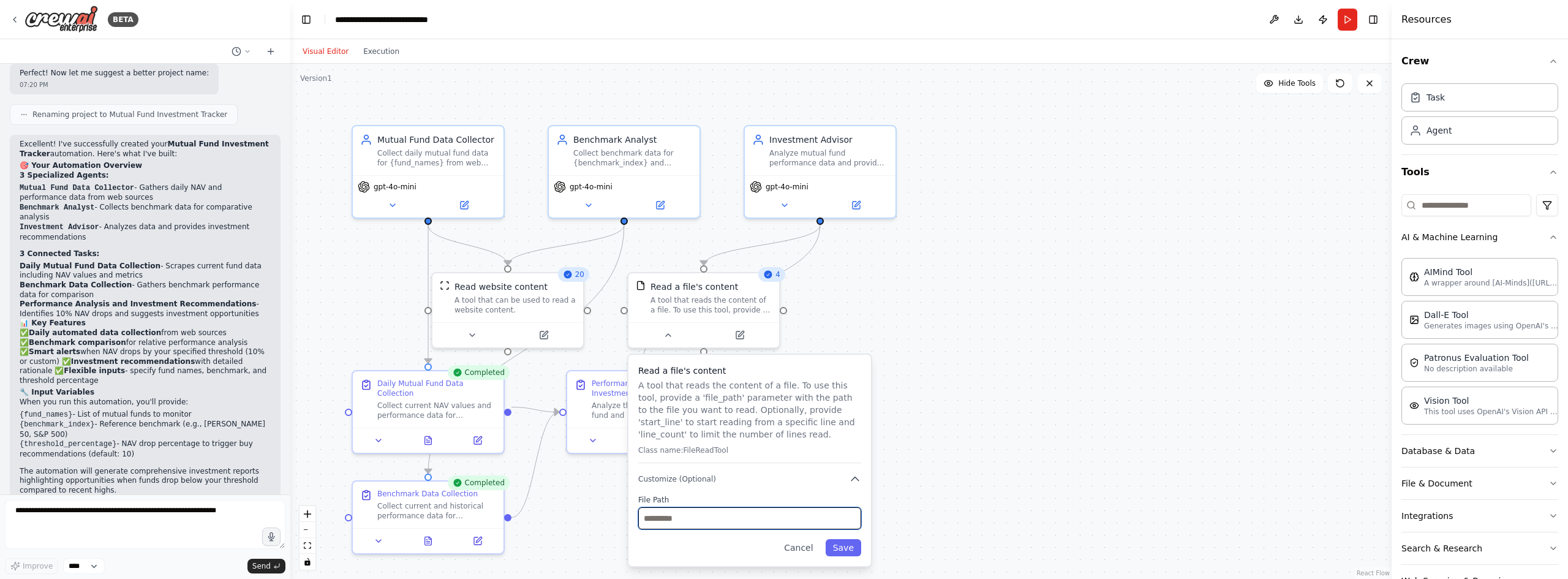
type input "**********"
drag, startPoint x: 841, startPoint y: 516, endPoint x: 634, endPoint y: 529, distance: 207.4
click at [634, 529] on div "**********" at bounding box center [750, 461] width 243 height 211
click at [810, 548] on button "Cancel" at bounding box center [799, 547] width 44 height 17
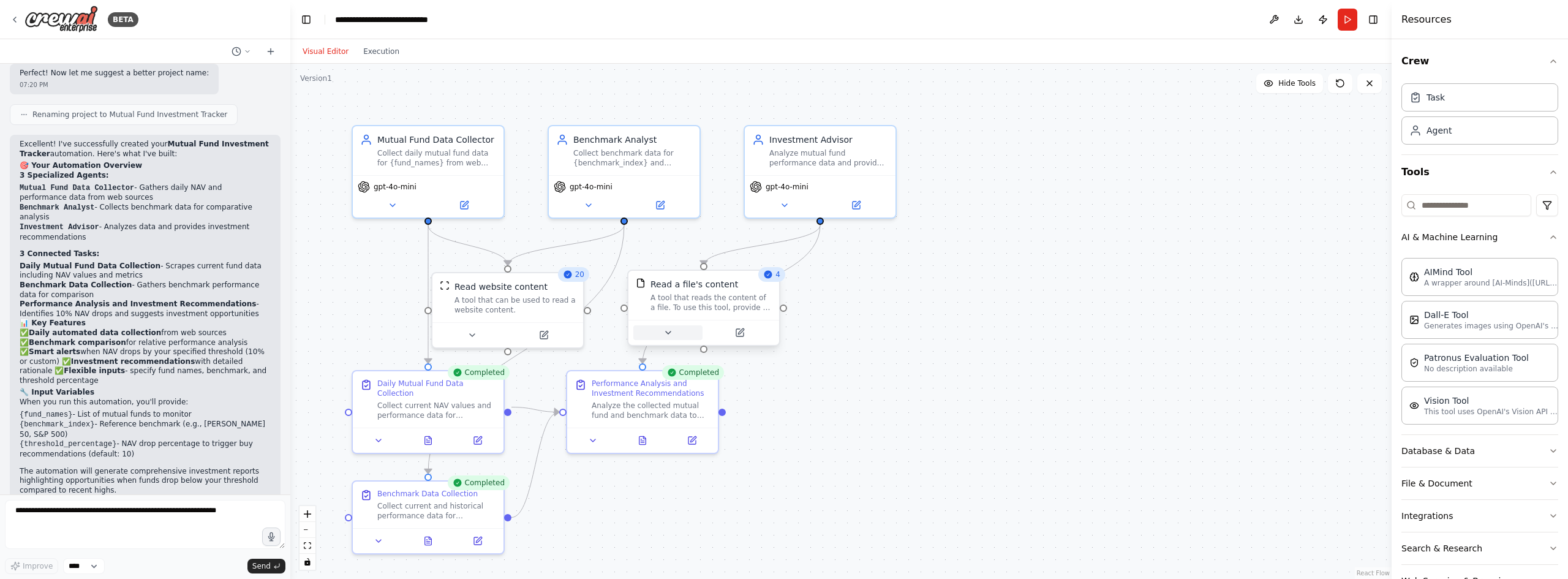
click at [667, 332] on icon at bounding box center [668, 332] width 5 height 2
click at [691, 485] on div "Read a file's content A tool that reads the content of a file. To use this tool…" at bounding box center [750, 439] width 243 height 167
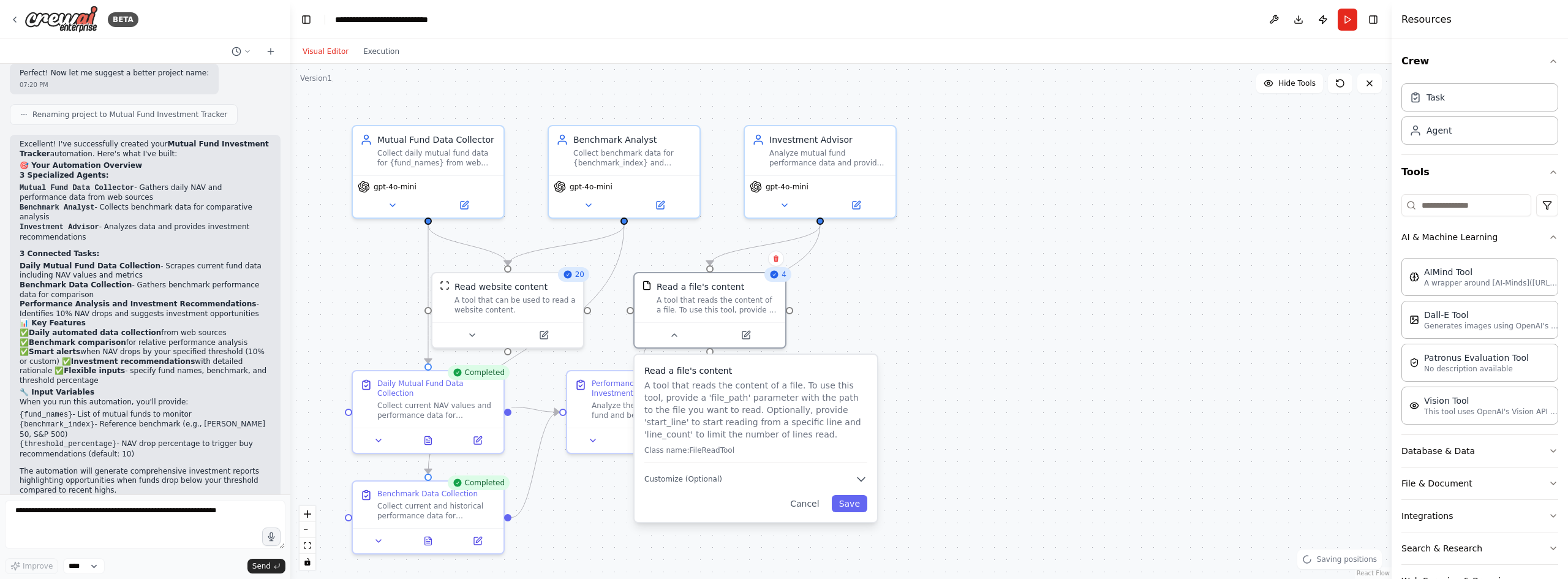
click at [729, 422] on p "A tool that reads the content of a file. To use this tool, provide a 'file_path…" at bounding box center [756, 409] width 223 height 61
click at [711, 454] on p "Class name: FileReadTool" at bounding box center [756, 450] width 223 height 10
click at [799, 139] on div "Investment Advisor" at bounding box center [829, 137] width 119 height 12
click at [781, 211] on div "gpt-4o-mini" at bounding box center [821, 194] width 151 height 42
click at [786, 206] on icon at bounding box center [784, 203] width 10 height 10
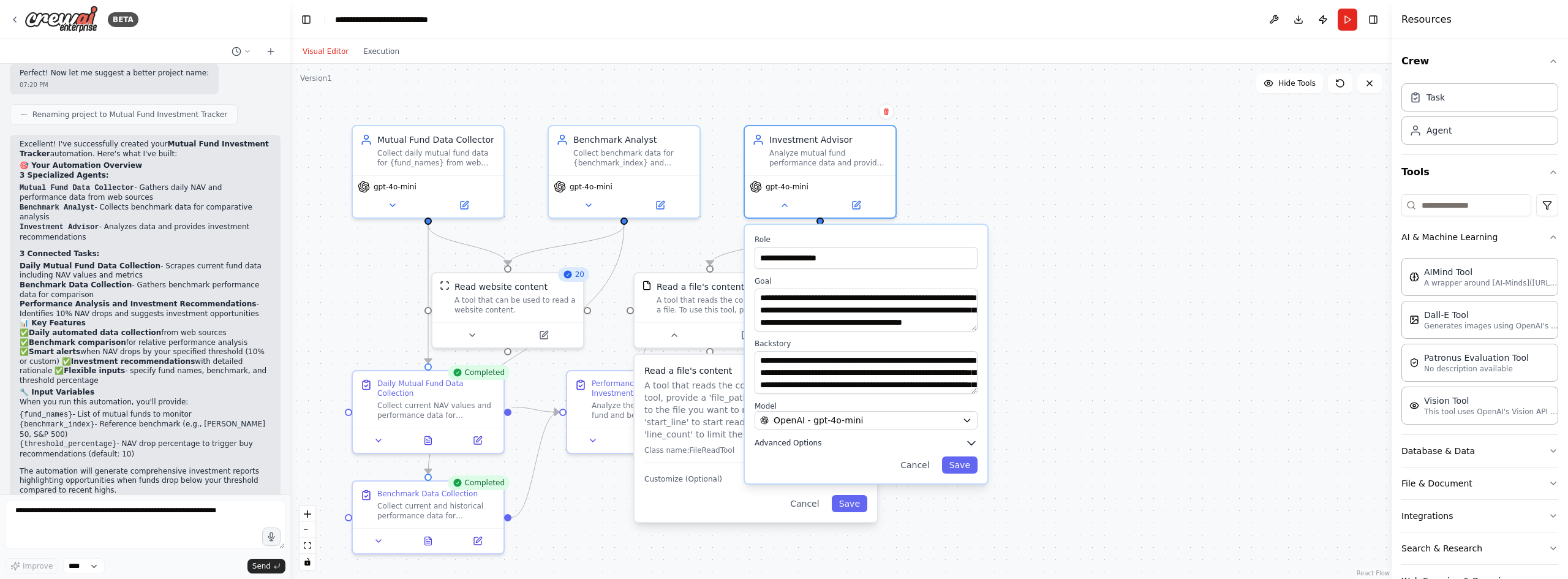
click at [976, 446] on icon "button" at bounding box center [971, 443] width 12 height 12
click at [648, 159] on div "Collect benchmark data for {benchmark_index} and perform comparative analysis b…" at bounding box center [633, 155] width 119 height 20
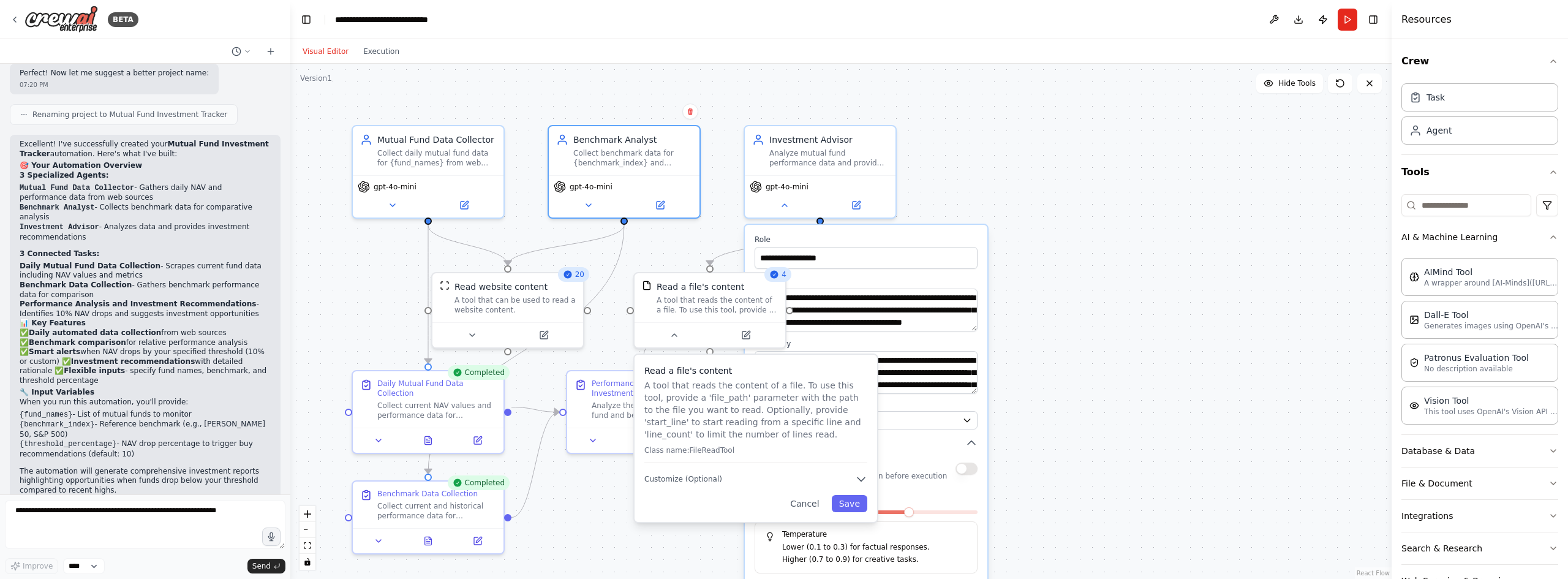
click at [1113, 220] on div ".deletable-edge-delete-btn { width: 20px; height: 20px; border: 0px solid #ffff…" at bounding box center [841, 322] width 1102 height 516
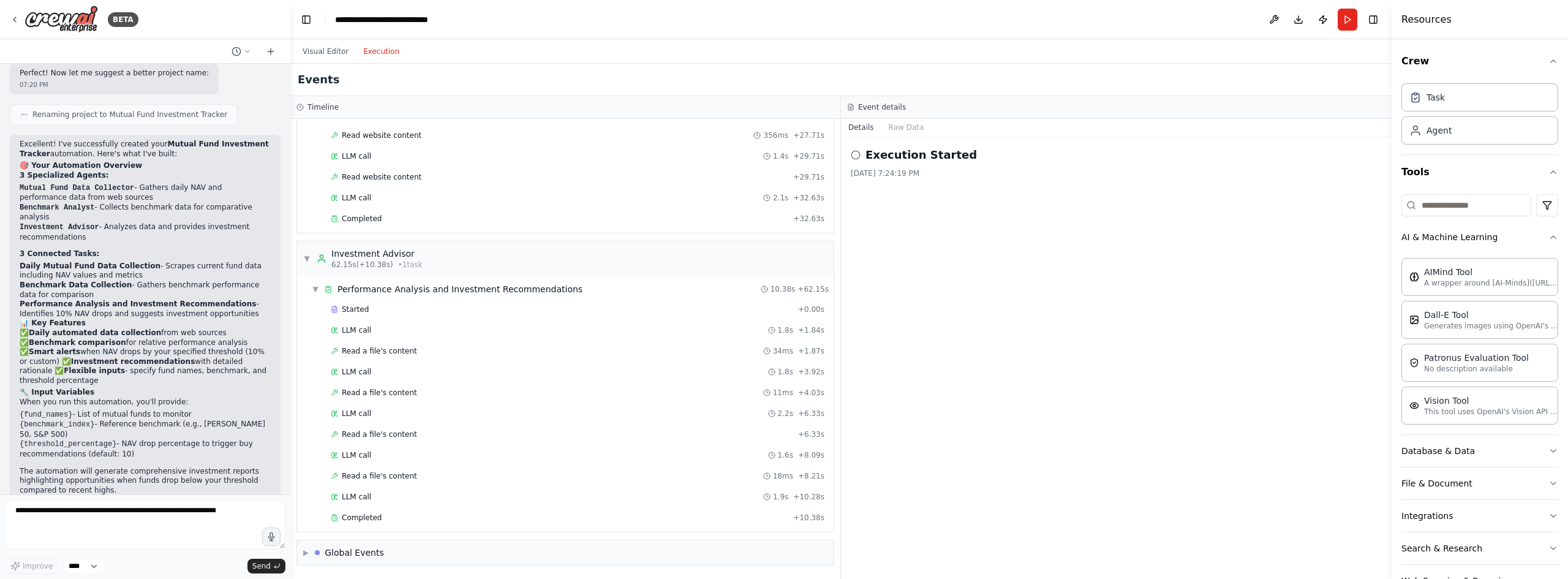
click at [375, 50] on button "Execution" at bounding box center [381, 52] width 50 height 15
click at [900, 127] on button "Raw Data" at bounding box center [906, 127] width 50 height 17
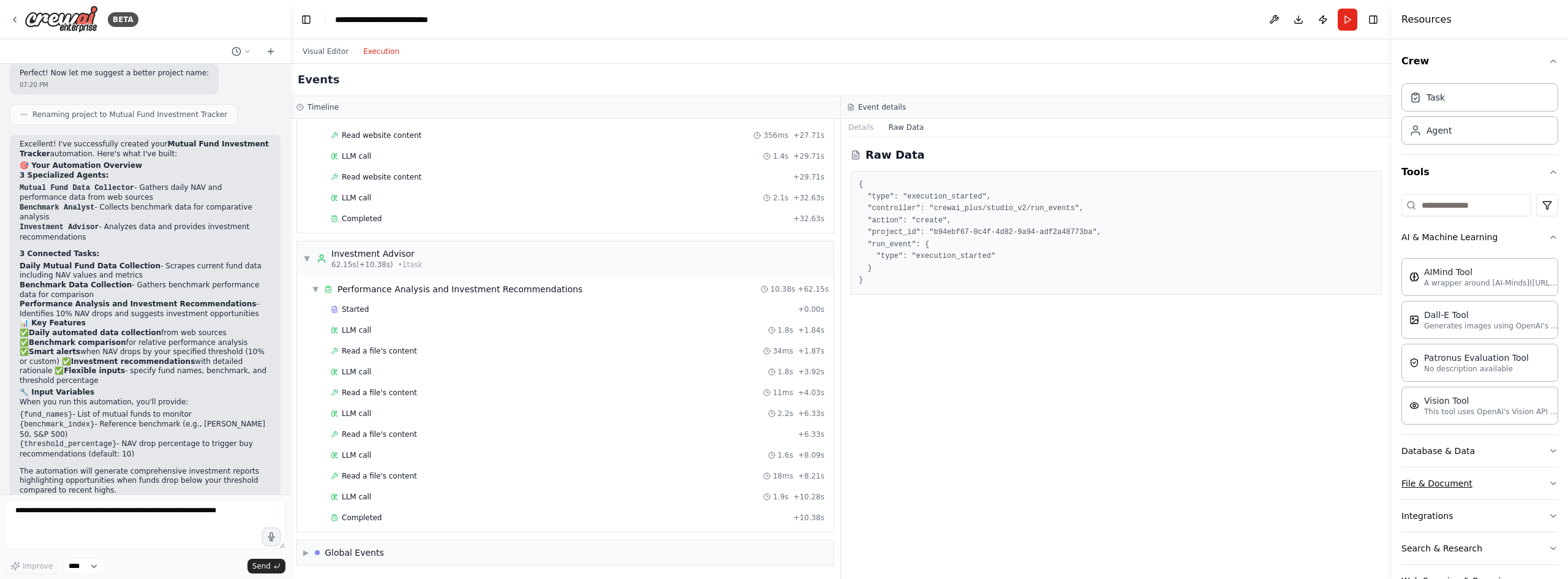
click at [1548, 483] on icon "button" at bounding box center [1553, 483] width 10 height 10
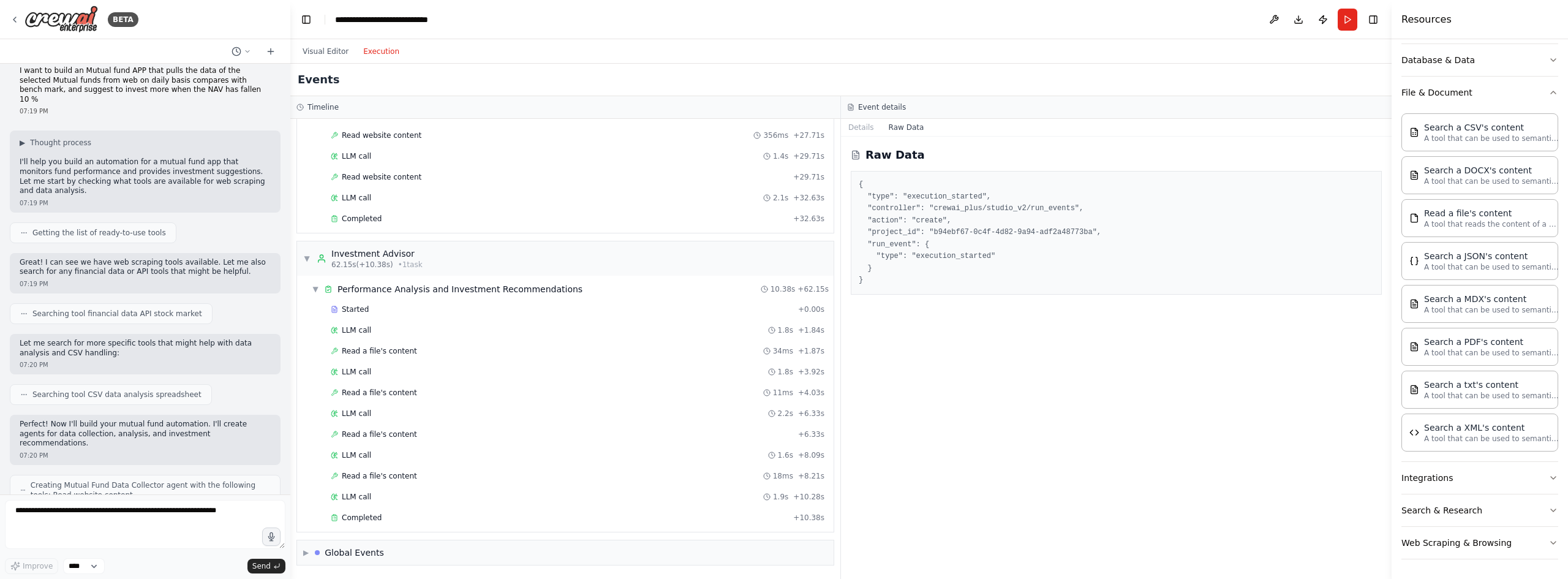
scroll to position [0, 0]
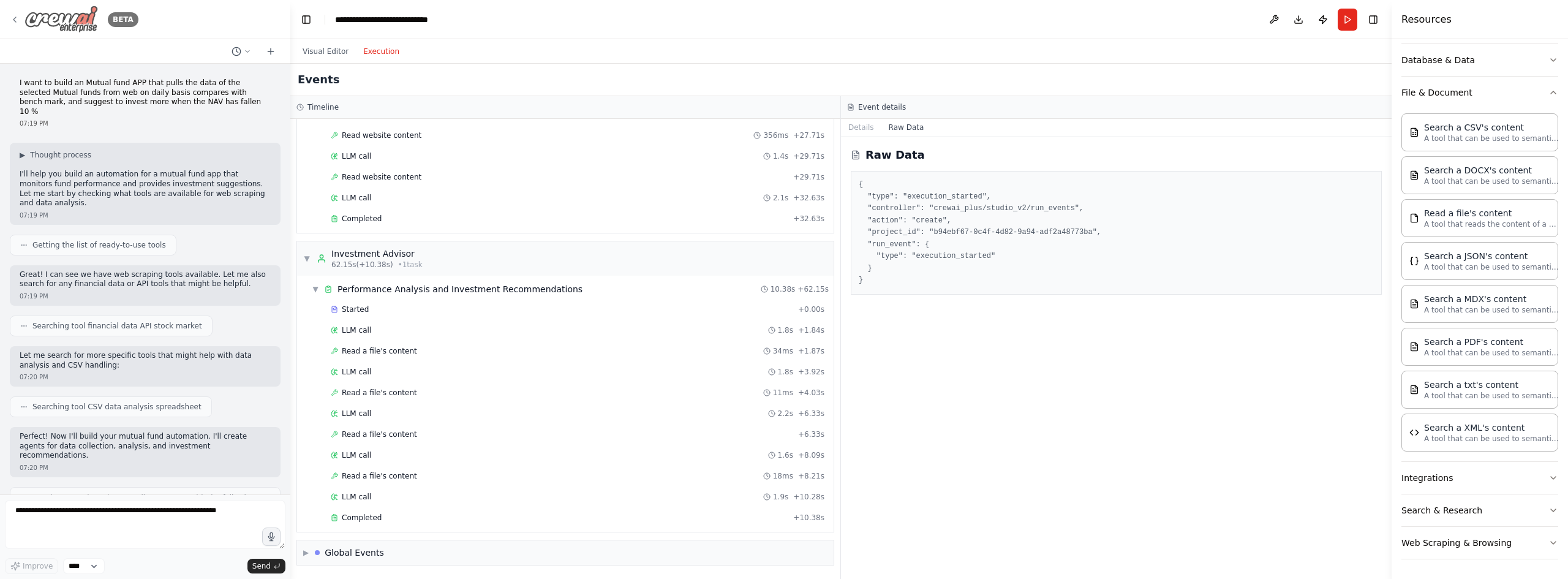
click at [16, 18] on icon at bounding box center [14, 20] width 10 height 10
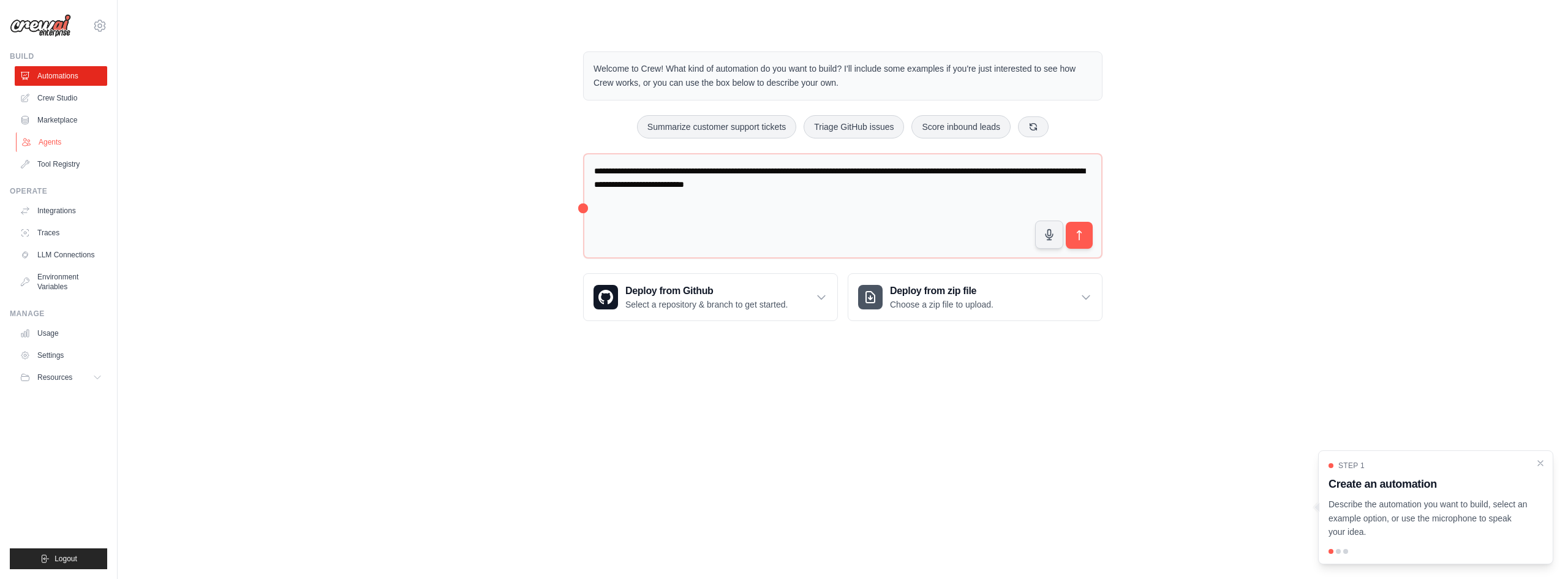
click at [53, 142] on link "Agents" at bounding box center [62, 142] width 93 height 20
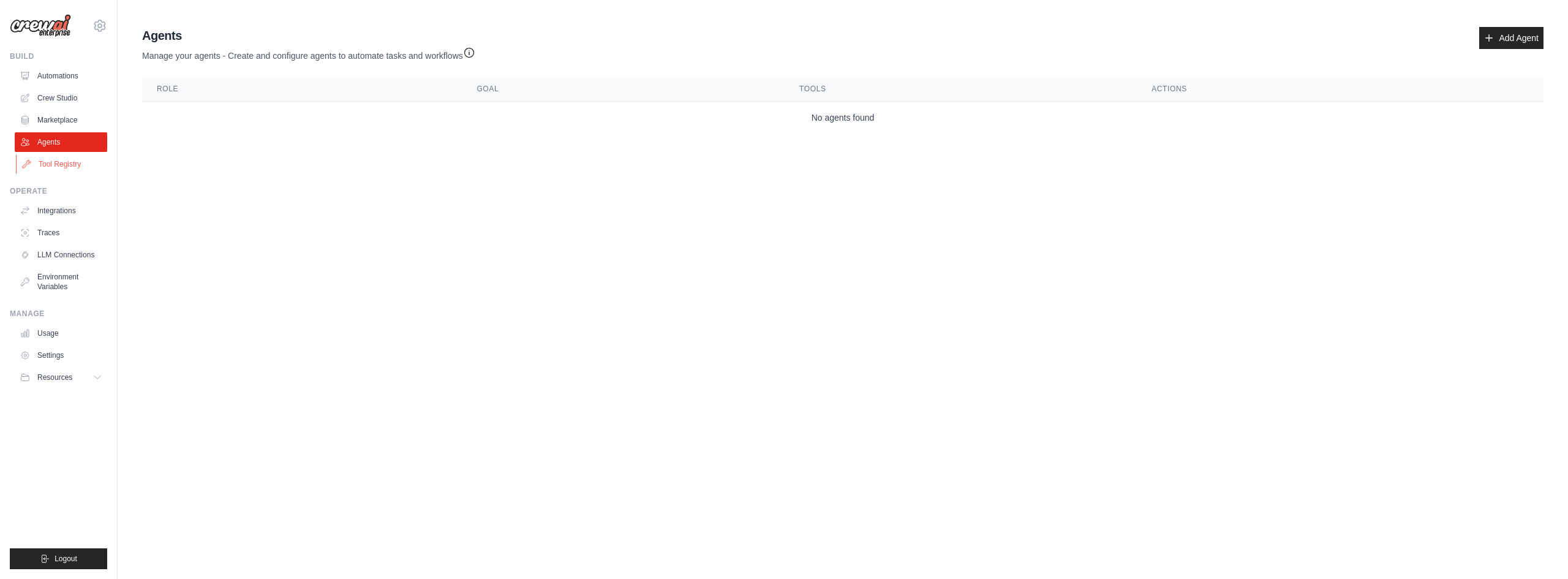
click at [62, 166] on link "Tool Registry" at bounding box center [62, 164] width 93 height 20
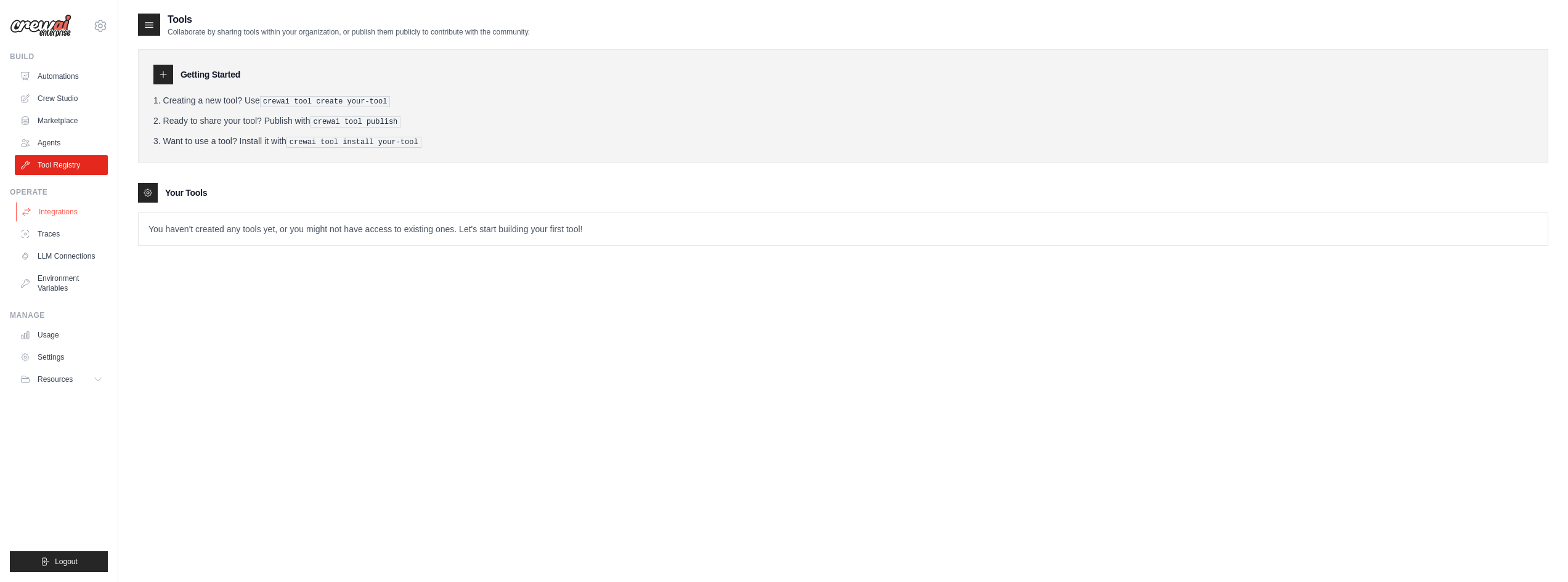
click at [59, 208] on link "Integrations" at bounding box center [62, 212] width 93 height 20
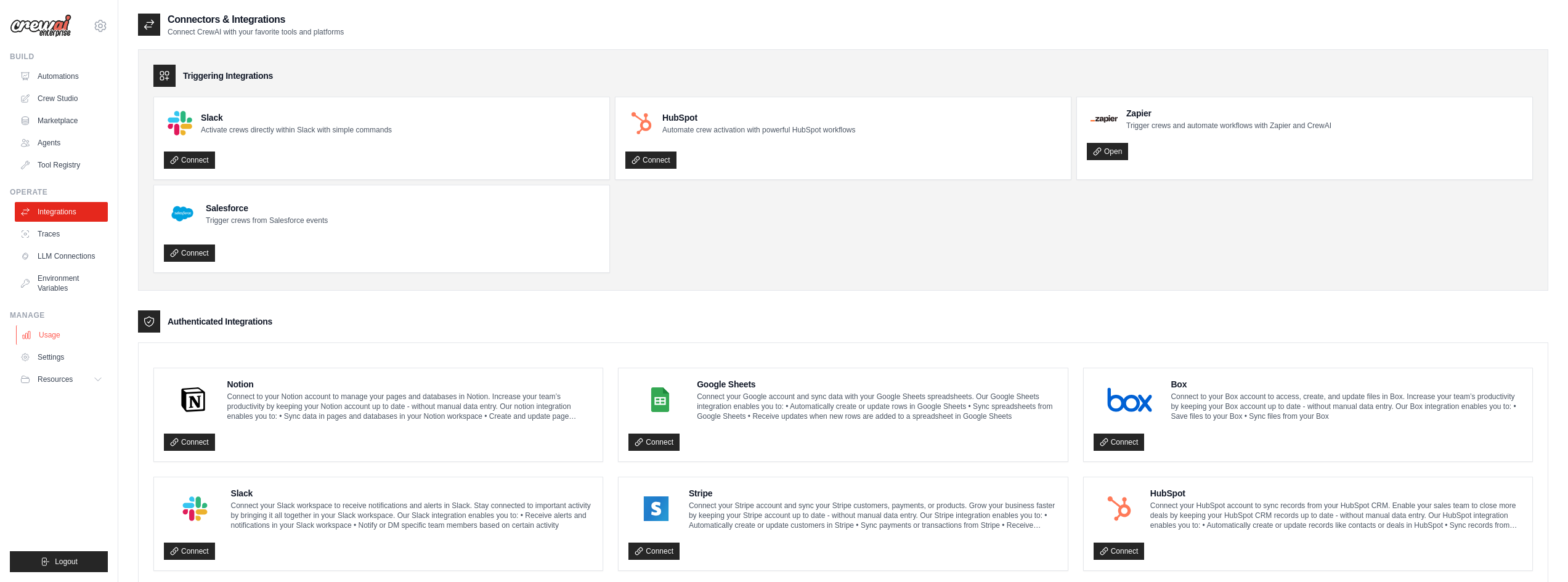
click at [56, 339] on link "Usage" at bounding box center [62, 335] width 93 height 20
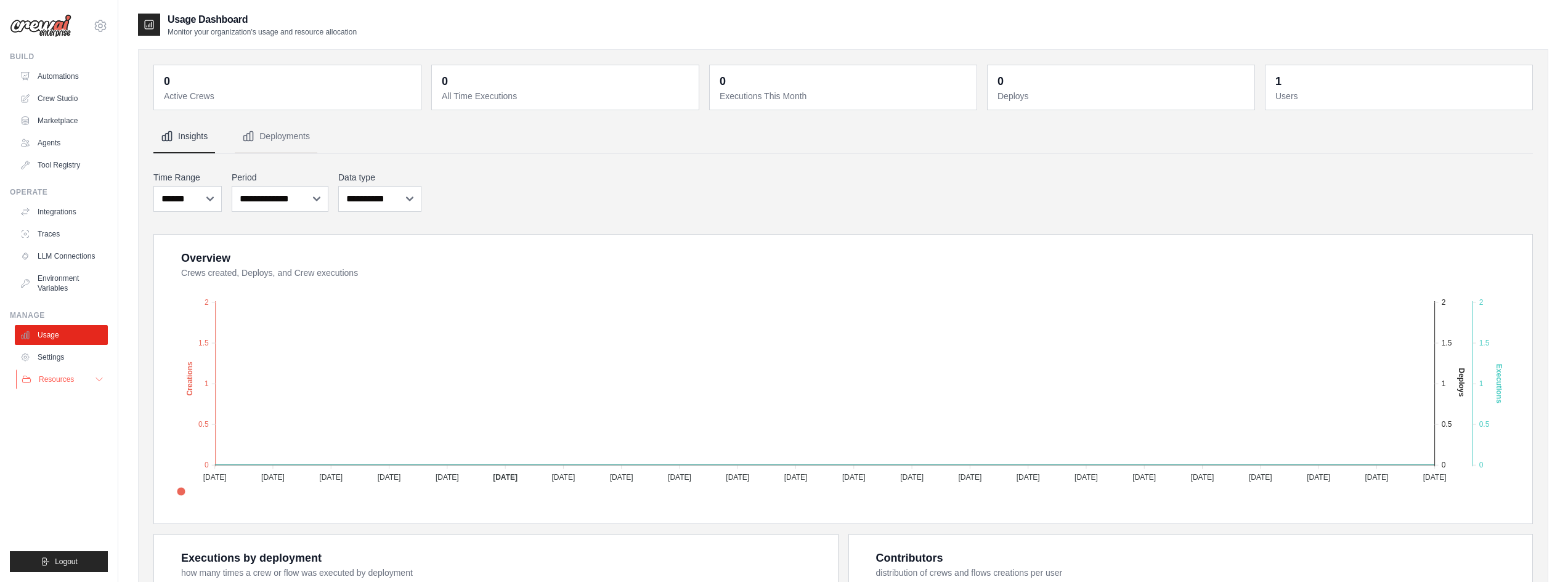
click at [67, 377] on span "Resources" at bounding box center [56, 379] width 35 height 10
click at [75, 401] on span "Documentation" at bounding box center [69, 400] width 50 height 10
